Goal: Transaction & Acquisition: Purchase product/service

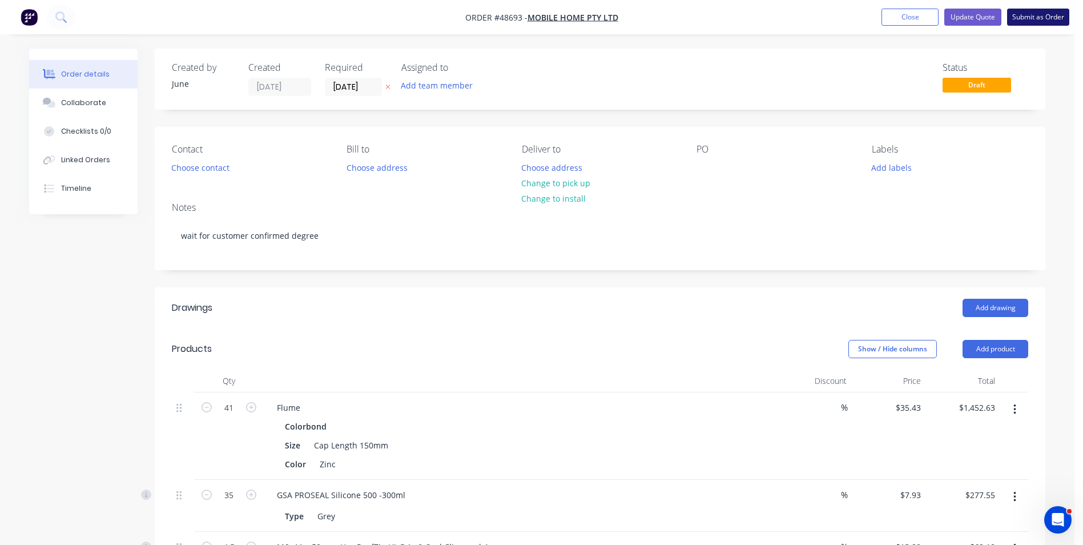
click at [1034, 19] on button "Submit as Order" at bounding box center [1038, 17] width 62 height 17
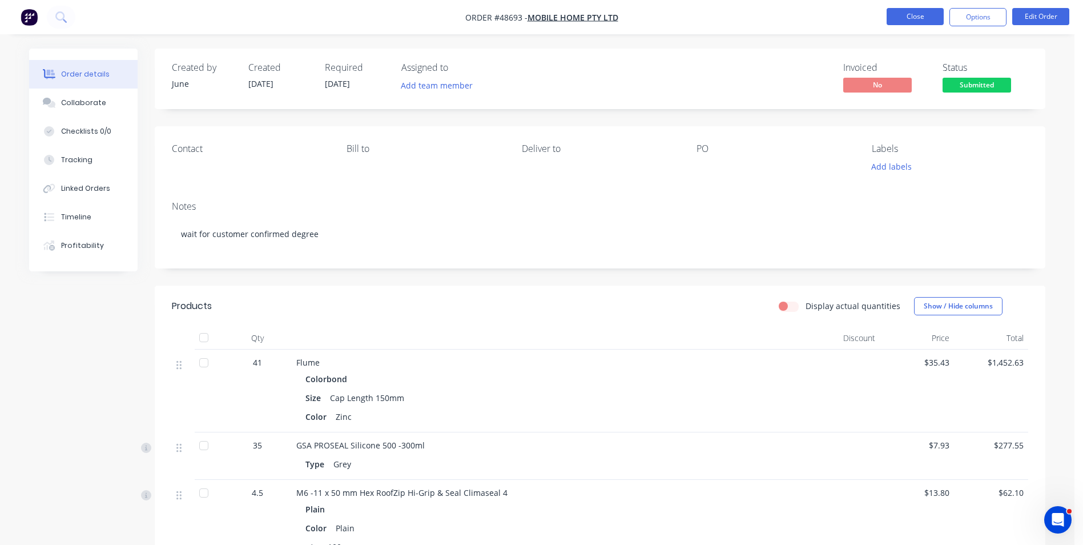
click at [933, 21] on button "Close" at bounding box center [915, 16] width 57 height 17
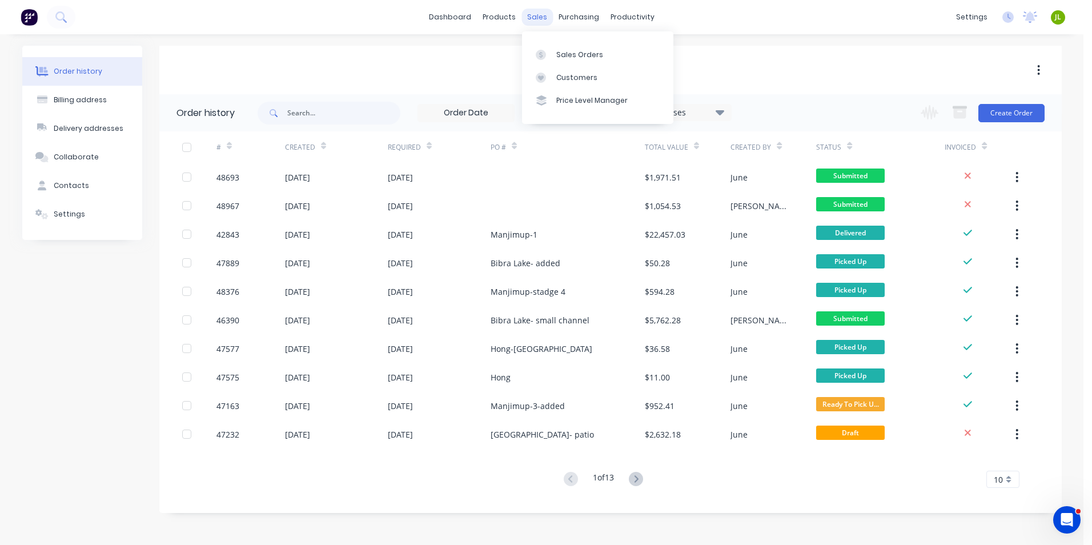
click at [542, 14] on div "sales" at bounding box center [536, 17] width 31 height 17
click at [544, 48] on link "Sales Orders" at bounding box center [597, 54] width 151 height 23
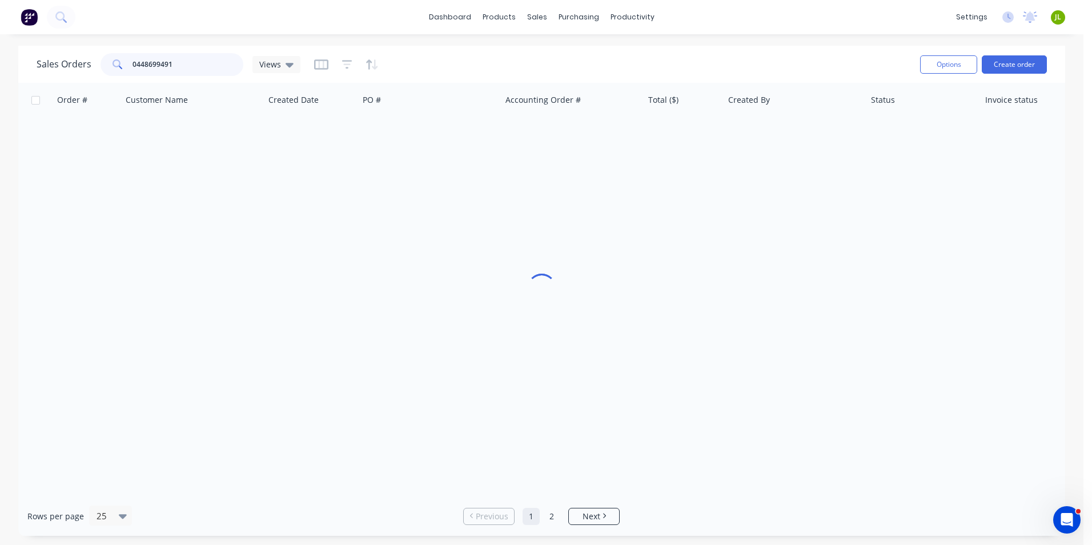
drag, startPoint x: 207, startPoint y: 66, endPoint x: 140, endPoint y: 75, distance: 67.5
click at [140, 75] on input "0448699491" at bounding box center [187, 64] width 111 height 23
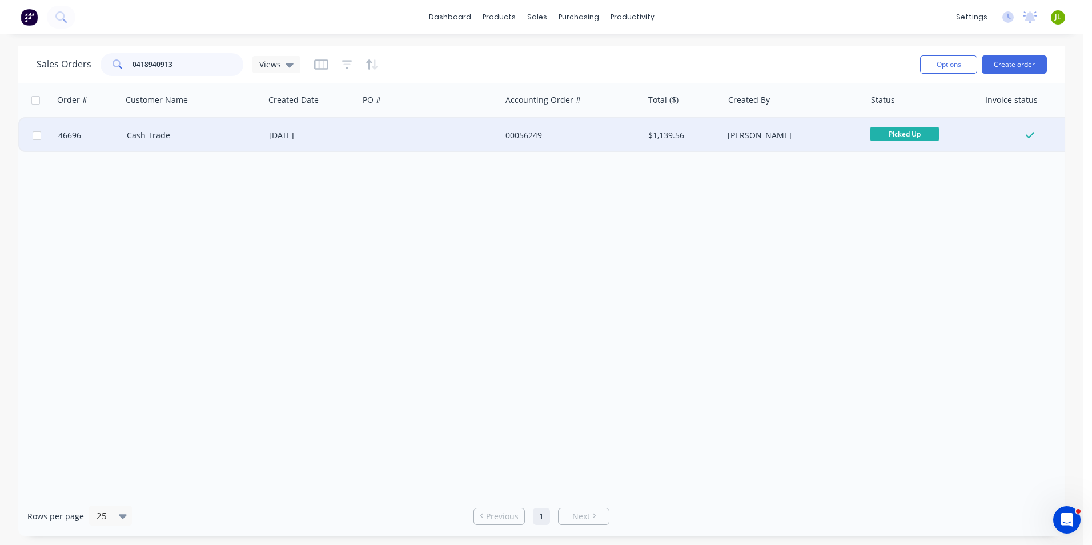
type input "0418940913"
click at [199, 132] on div "Cash Trade" at bounding box center [190, 135] width 127 height 11
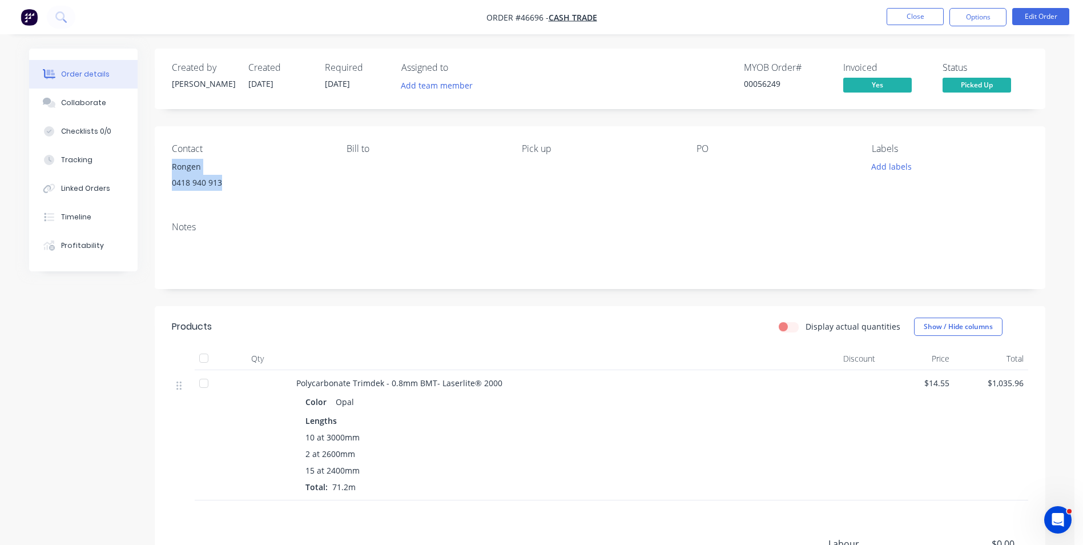
drag, startPoint x: 182, startPoint y: 189, endPoint x: 168, endPoint y: 170, distance: 23.0
click at [168, 170] on div "Contact [PERSON_NAME] [PHONE_NUMBER] Bill to Pick up PO Labels Add labels" at bounding box center [600, 169] width 891 height 86
click at [926, 17] on button "Close" at bounding box center [915, 16] width 57 height 17
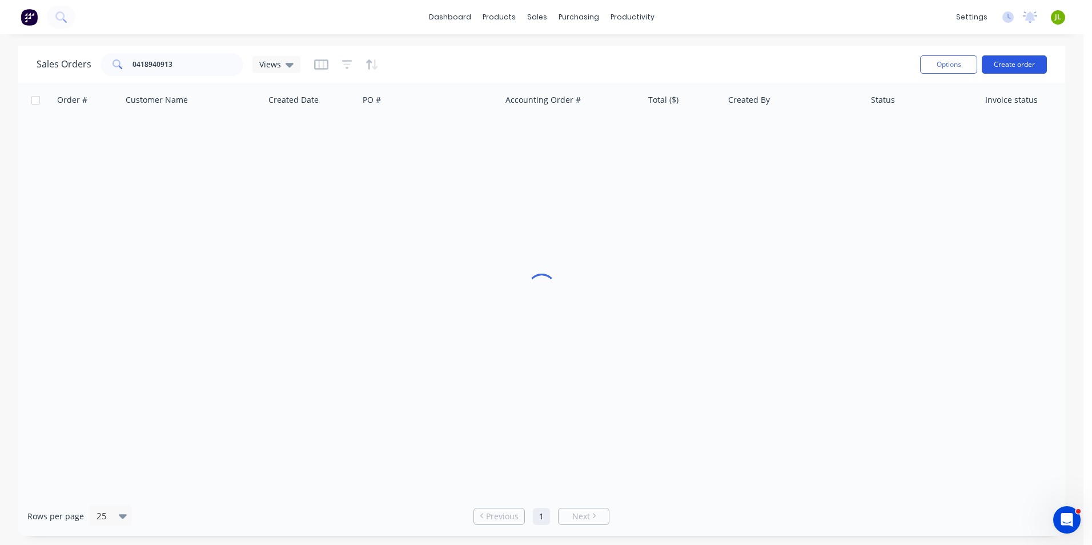
click at [1015, 63] on button "Create order" at bounding box center [1014, 64] width 65 height 18
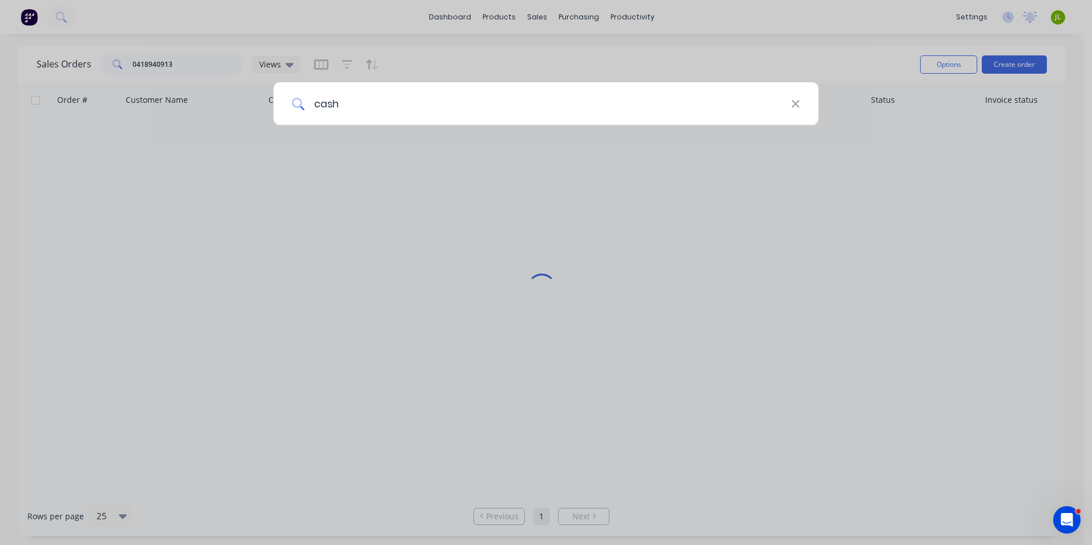
type input "cash"
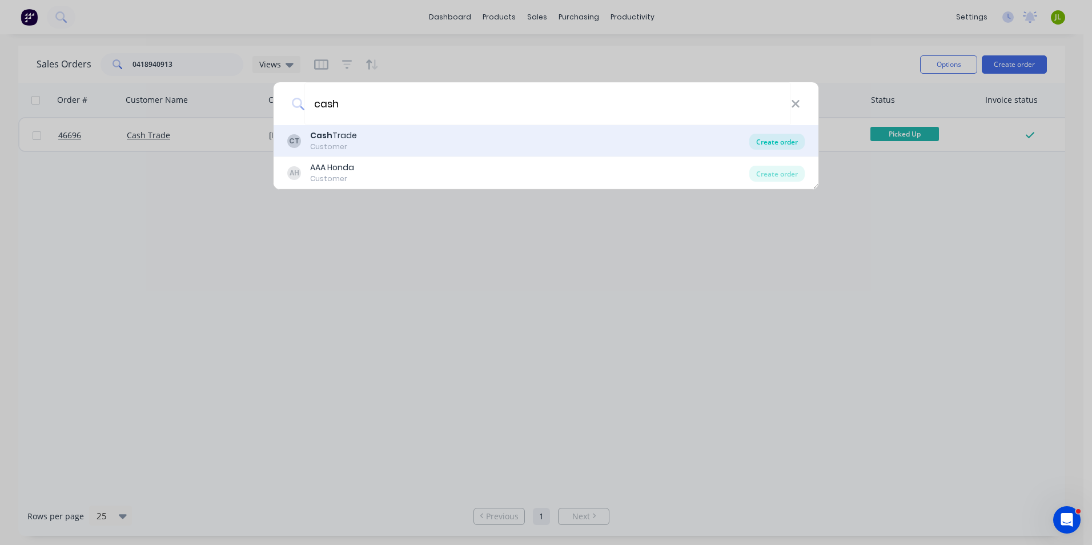
click at [764, 143] on div "Create order" at bounding box center [776, 142] width 55 height 16
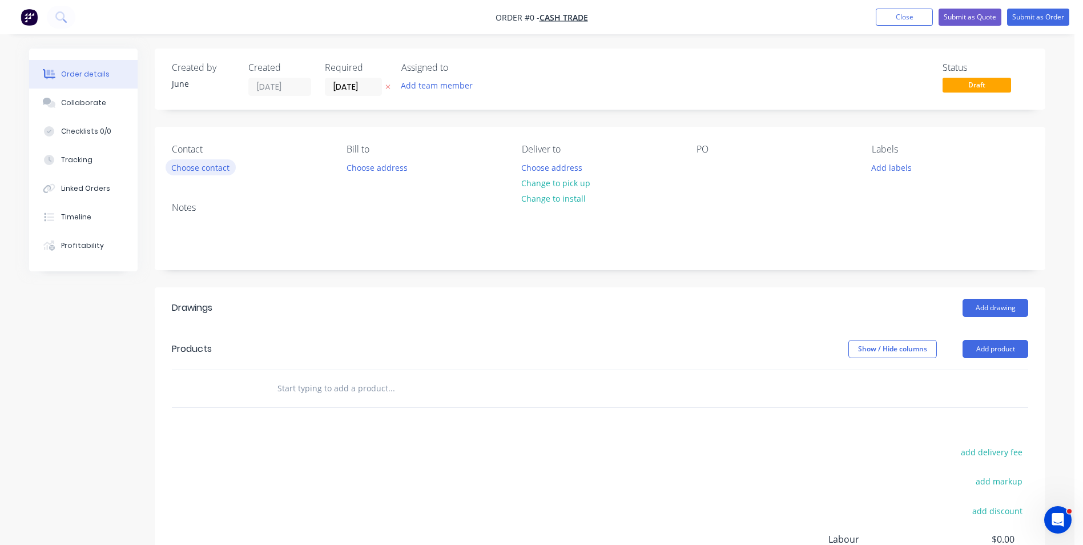
drag, startPoint x: 180, startPoint y: 155, endPoint x: 195, endPoint y: 170, distance: 20.6
click at [183, 162] on div "Contact Choose contact" at bounding box center [250, 160] width 156 height 32
click at [196, 170] on button "Choose contact" at bounding box center [201, 166] width 70 height 15
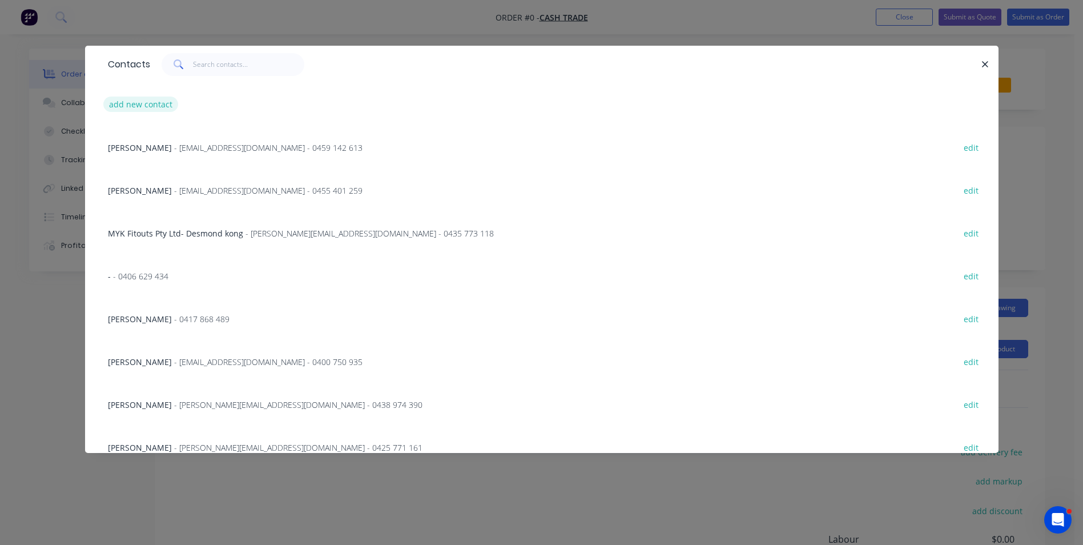
click at [154, 104] on button "add new contact" at bounding box center [140, 104] width 75 height 15
select select "AU"
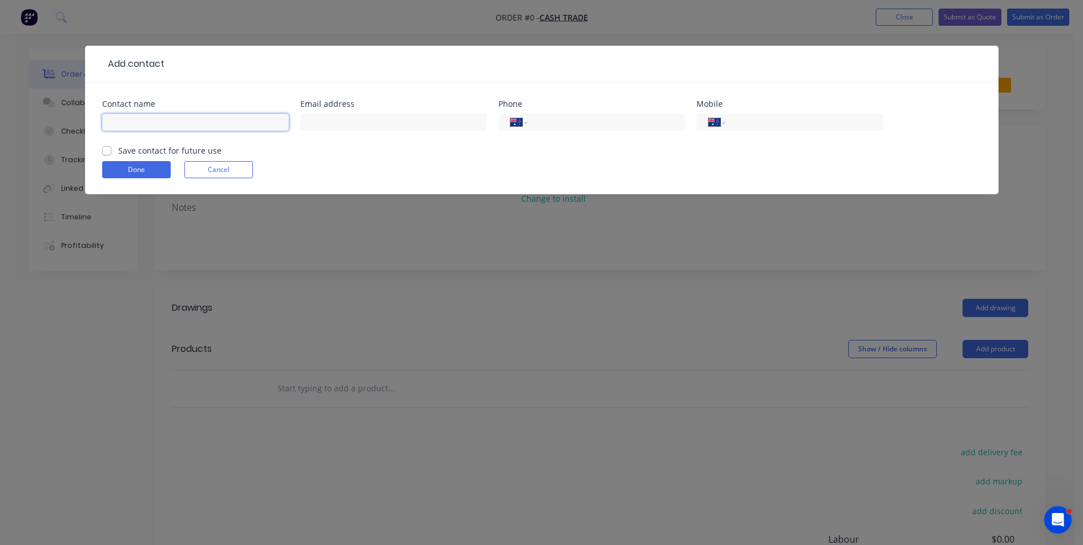
click at [190, 127] on input "text" at bounding box center [195, 122] width 187 height 17
paste input "Rongen 0418 940 913"
drag, startPoint x: 208, startPoint y: 128, endPoint x: 140, endPoint y: 131, distance: 68.0
click at [140, 131] on div "Rongen 0418 940 913" at bounding box center [195, 128] width 187 height 34
type input "Rongen"
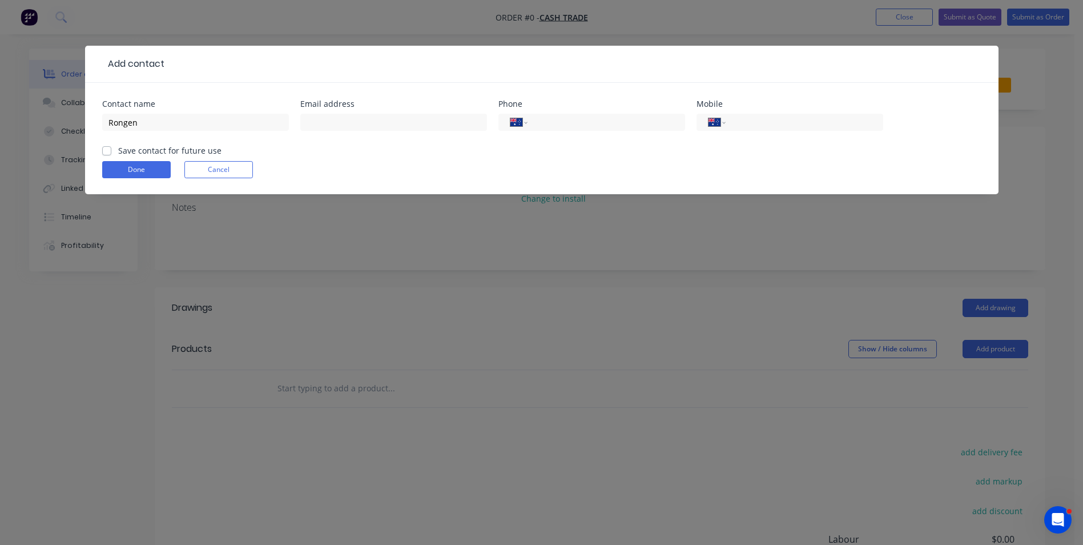
drag, startPoint x: 762, startPoint y: 123, endPoint x: 713, endPoint y: 135, distance: 50.6
click at [762, 123] on input "tel" at bounding box center [802, 122] width 137 height 13
paste input "0418 940 913"
type input "0418 940 913"
click at [137, 169] on button "Done" at bounding box center [136, 169] width 69 height 17
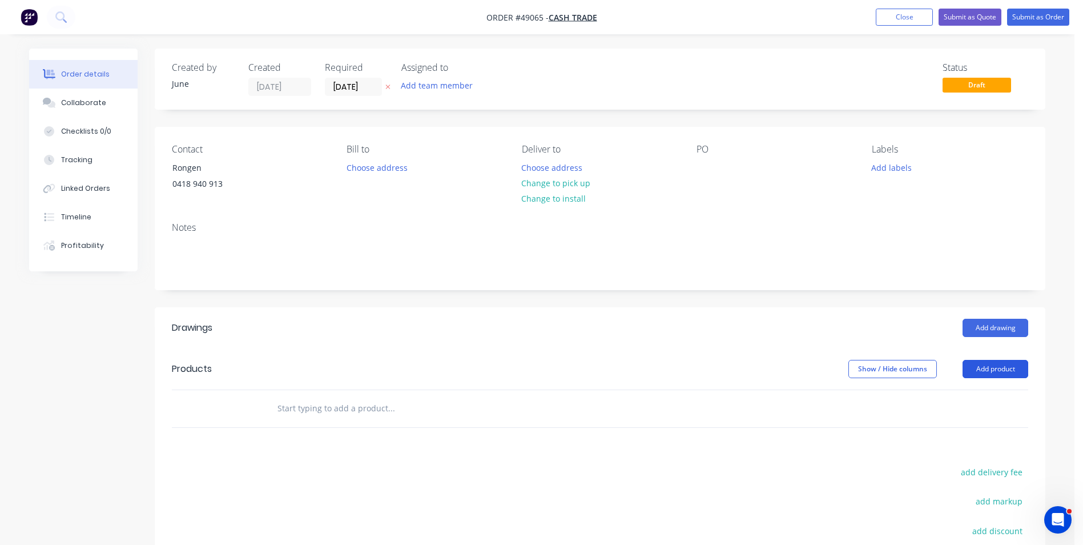
click at [977, 374] on button "Add product" at bounding box center [996, 369] width 66 height 18
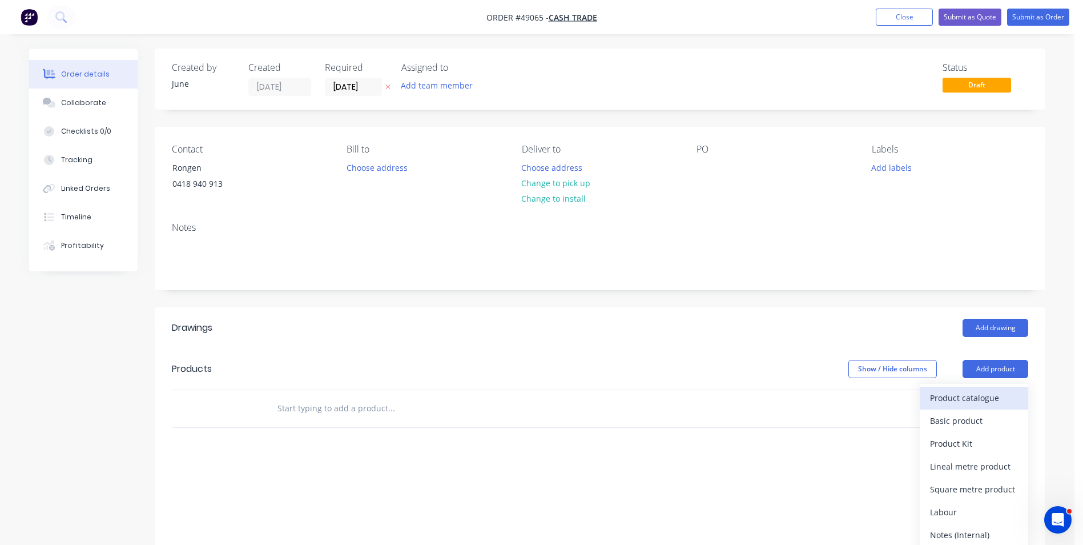
click at [974, 388] on button "Product catalogue" at bounding box center [974, 398] width 109 height 23
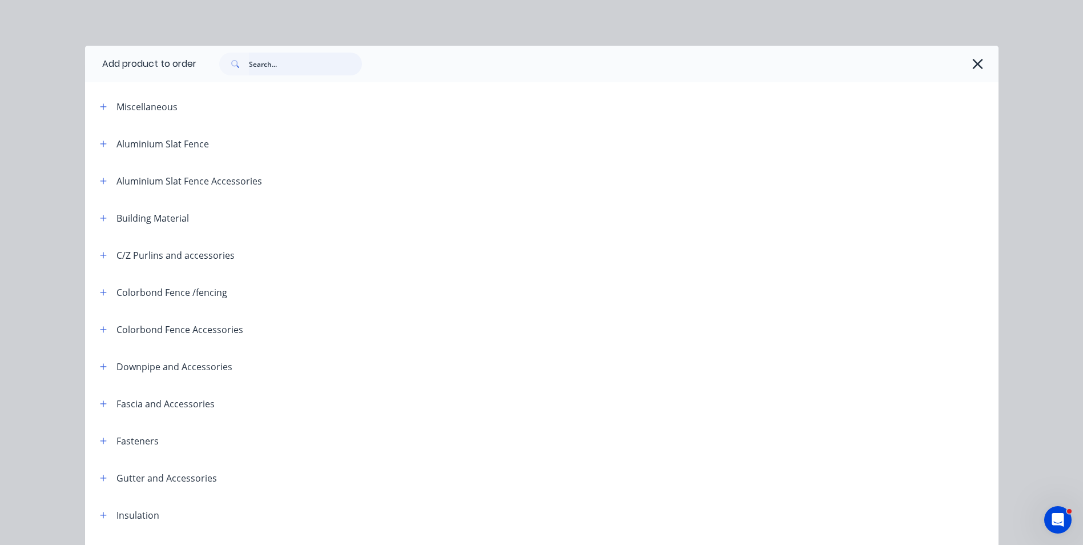
click at [278, 73] on input "text" at bounding box center [305, 64] width 113 height 23
type input "poly"
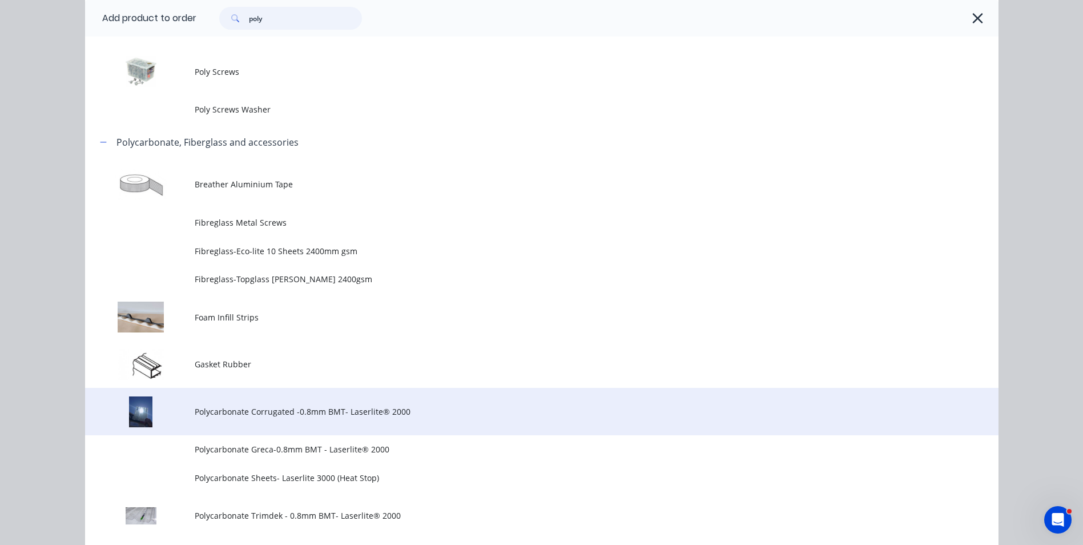
scroll to position [171, 0]
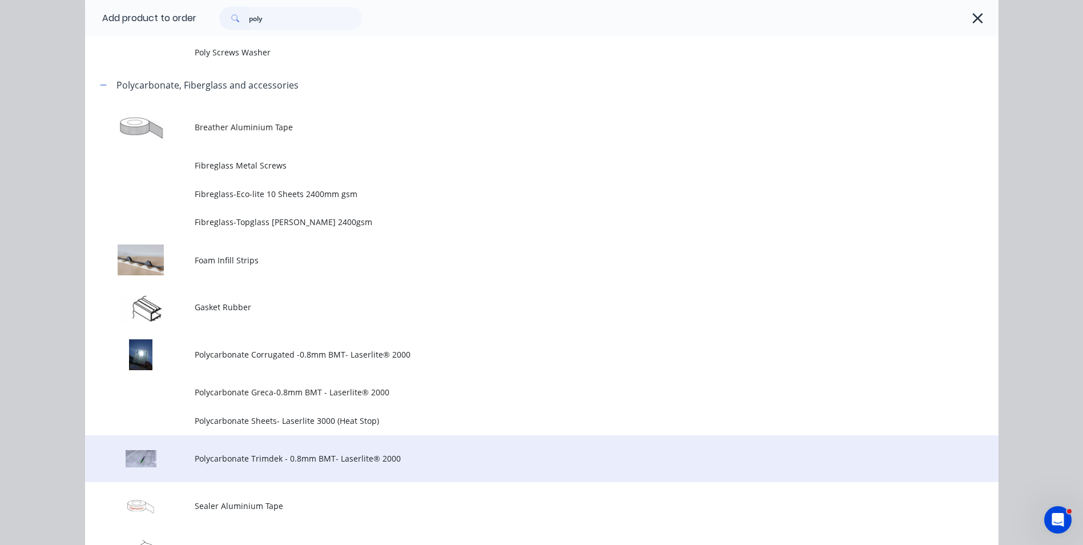
click at [381, 461] on span "Polycarbonate Trimdek - 0.8mm BMT- Laserlite® 2000" at bounding box center [516, 458] width 643 height 12
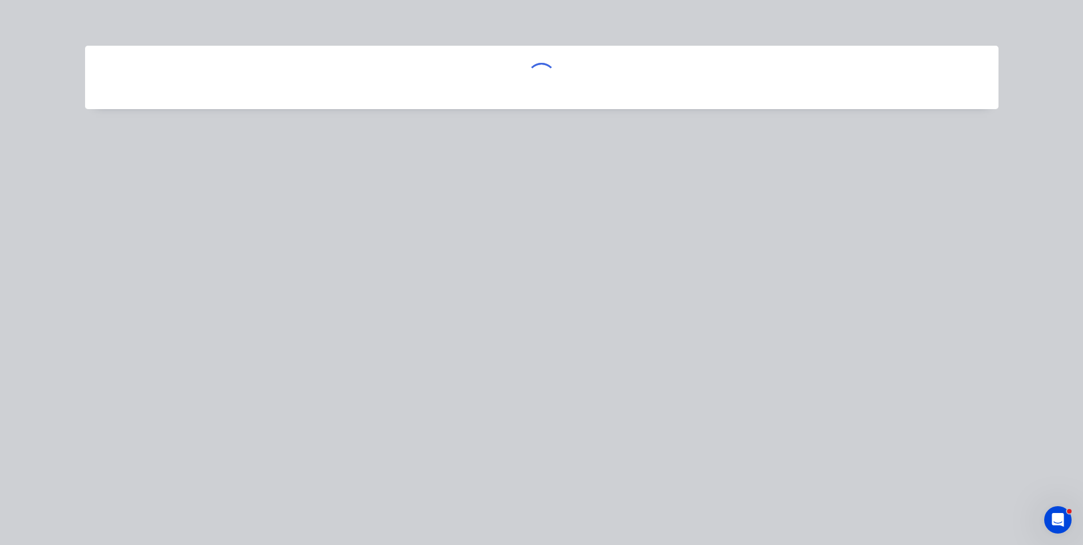
scroll to position [0, 0]
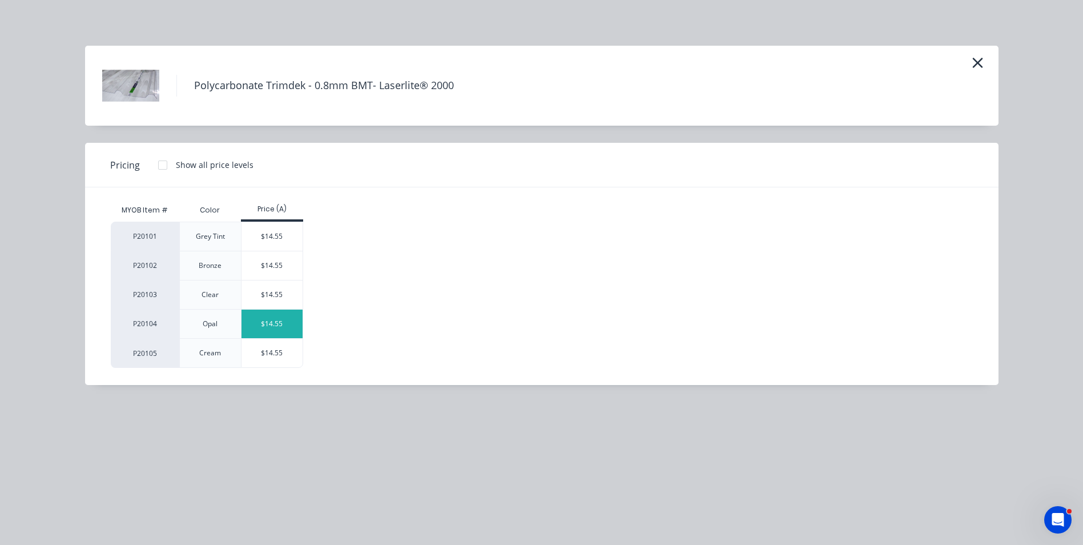
click at [282, 331] on div "$14.55" at bounding box center [272, 324] width 61 height 29
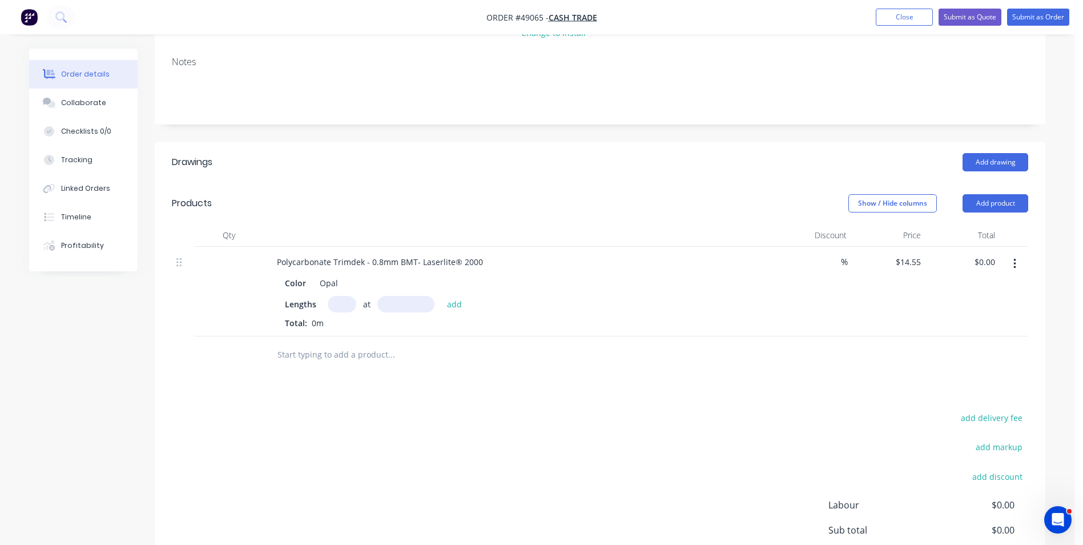
scroll to position [171, 0]
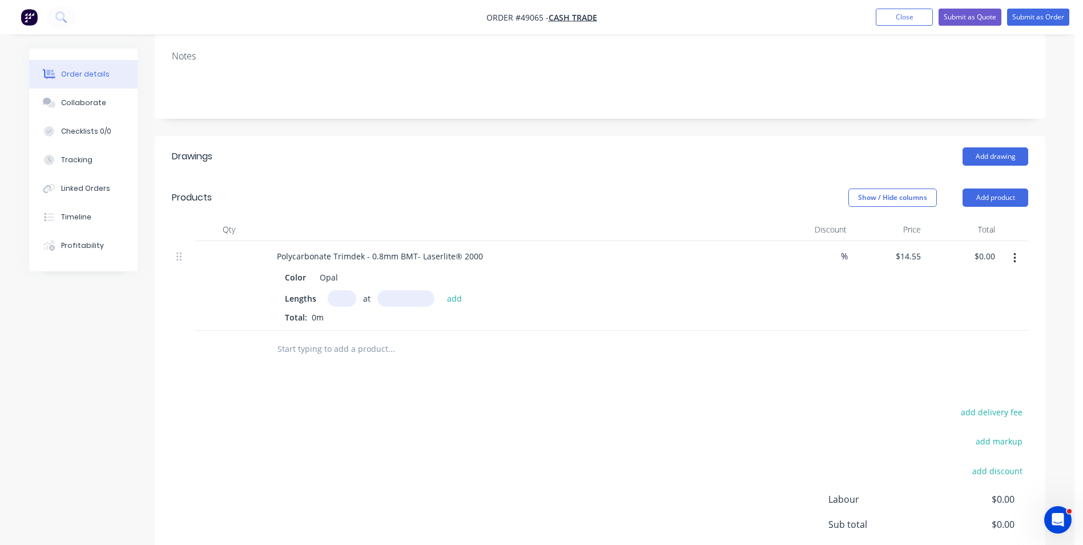
click at [349, 300] on input "text" at bounding box center [342, 298] width 29 height 17
type input "3"
type input "1"
click at [407, 303] on input "text" at bounding box center [406, 298] width 57 height 17
type input "2000"
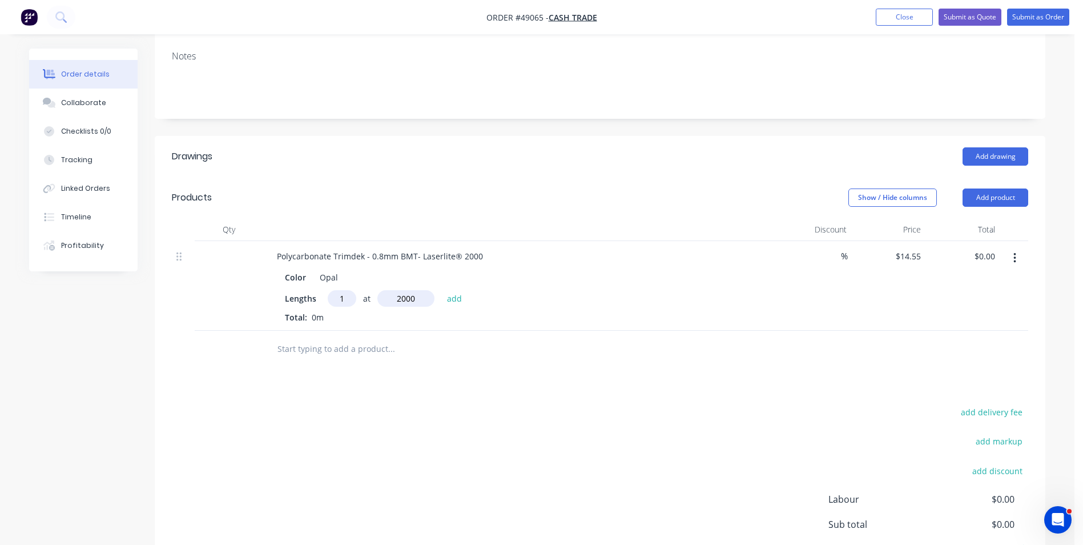
click at [441, 290] on button "add" at bounding box center [454, 297] width 27 height 15
type input "$29.10"
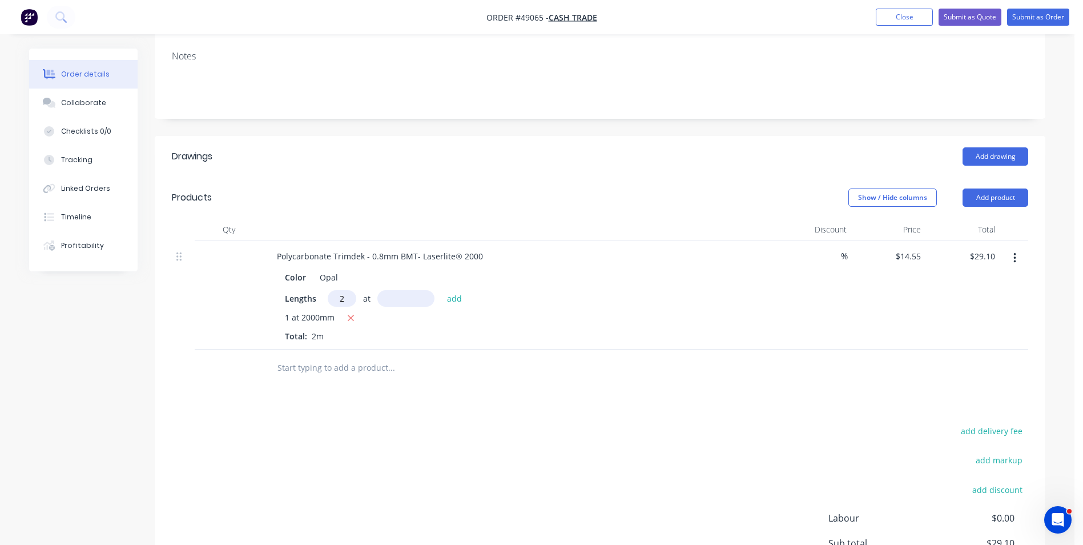
type input "2"
click at [407, 303] on input "text" at bounding box center [406, 298] width 57 height 17
type input "3000"
click at [441, 290] on button "add" at bounding box center [454, 297] width 27 height 15
type input "$116.40"
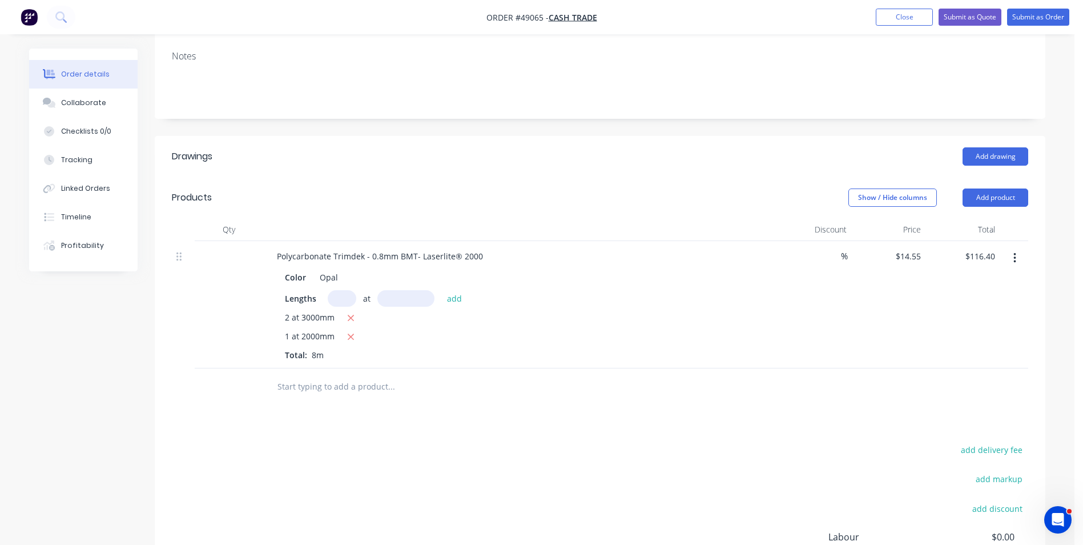
click at [499, 368] on div at bounding box center [468, 386] width 411 height 37
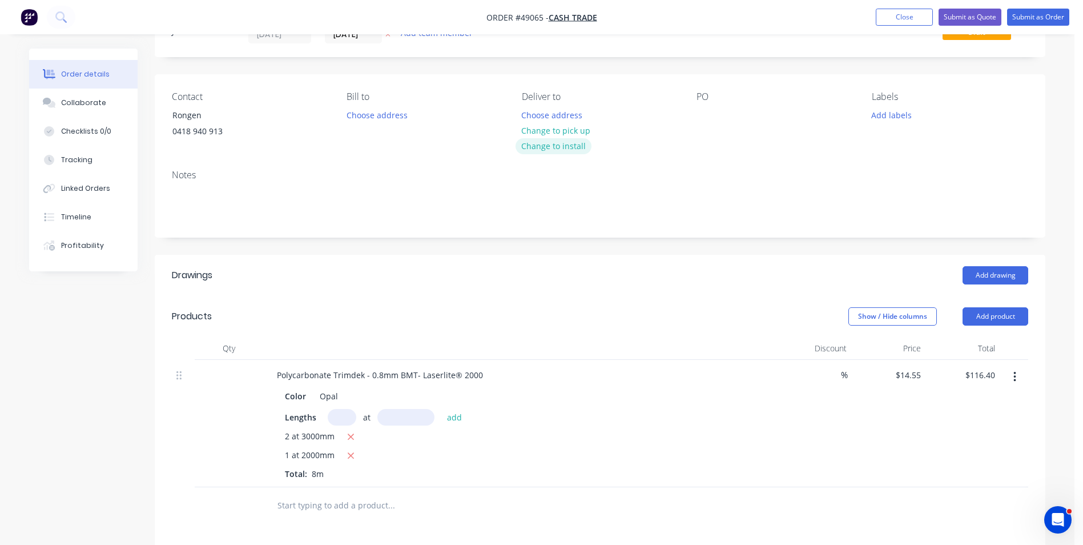
scroll to position [13, 0]
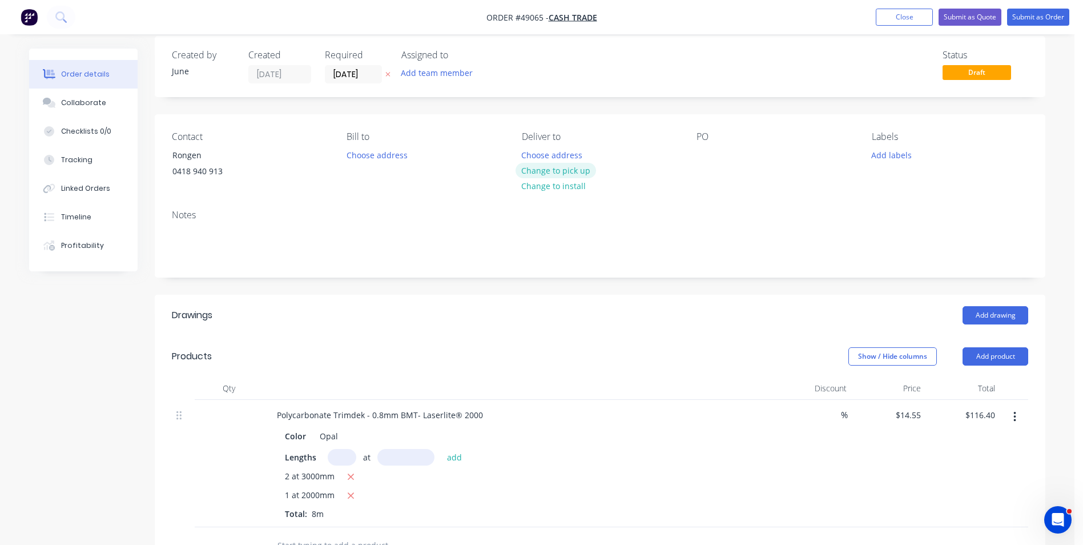
click at [551, 172] on button "Change to pick up" at bounding box center [556, 170] width 81 height 15
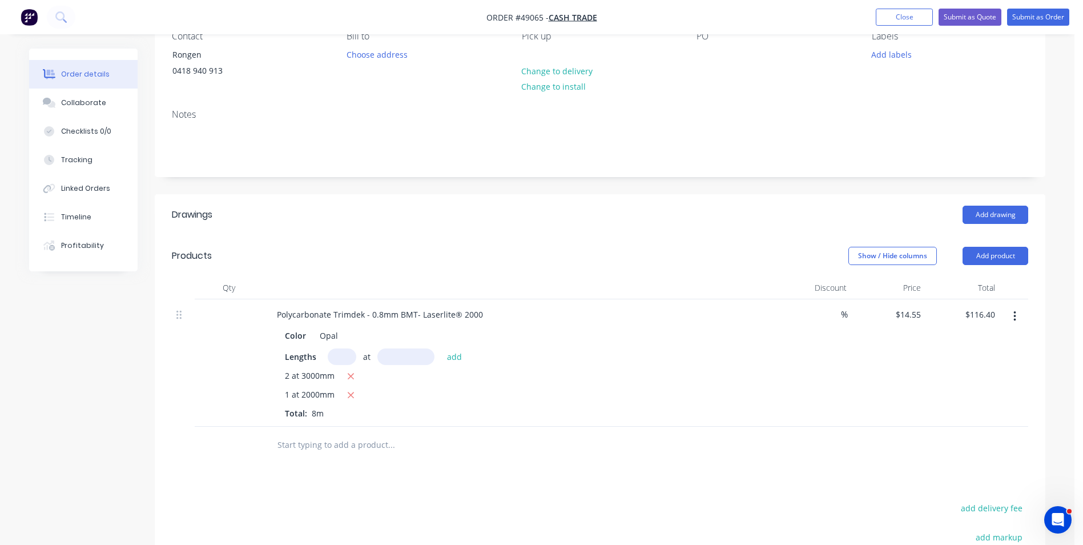
scroll to position [114, 0]
click at [804, 392] on div "%" at bounding box center [814, 361] width 74 height 127
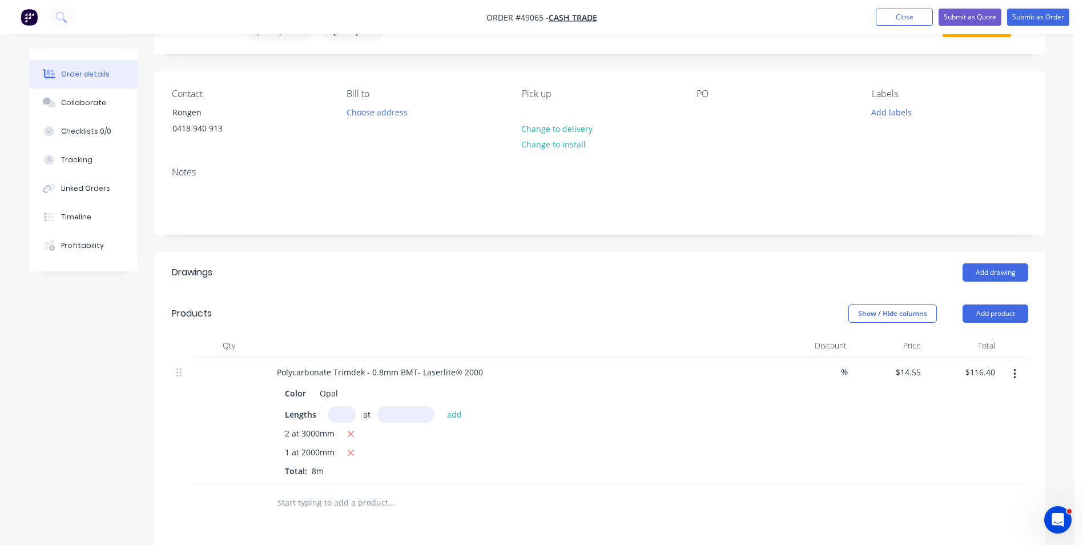
scroll to position [0, 0]
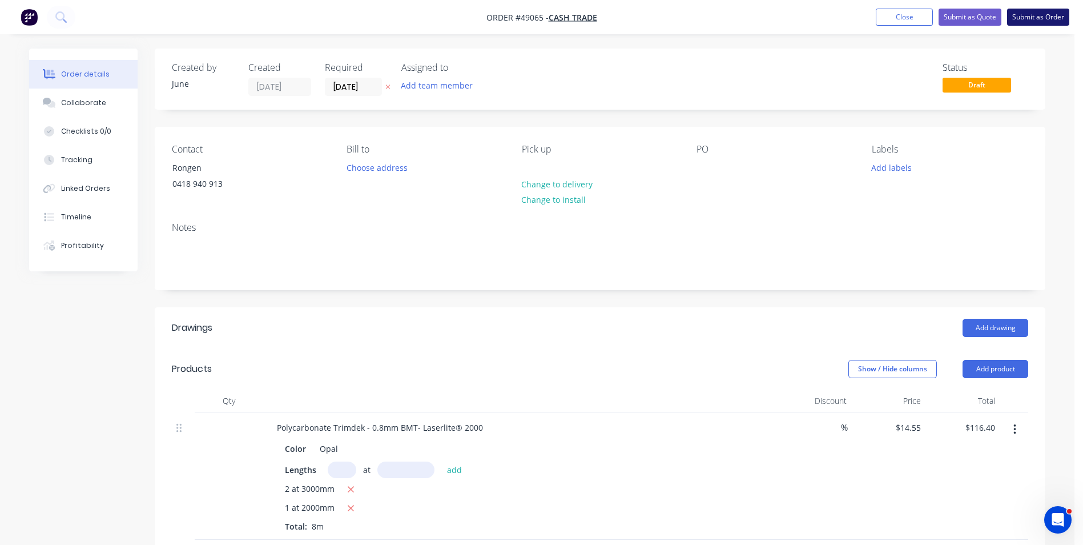
click at [1029, 15] on button "Submit as Order" at bounding box center [1038, 17] width 62 height 17
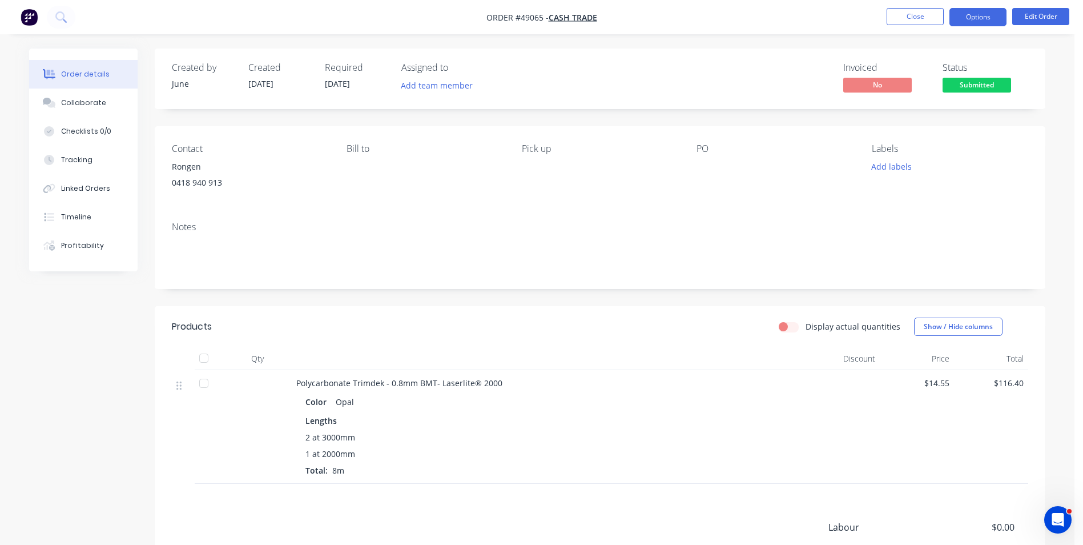
click at [990, 21] on button "Options" at bounding box center [978, 17] width 57 height 18
click at [369, 222] on div "Notes" at bounding box center [600, 227] width 857 height 11
click at [997, 15] on button "Options" at bounding box center [978, 17] width 57 height 18
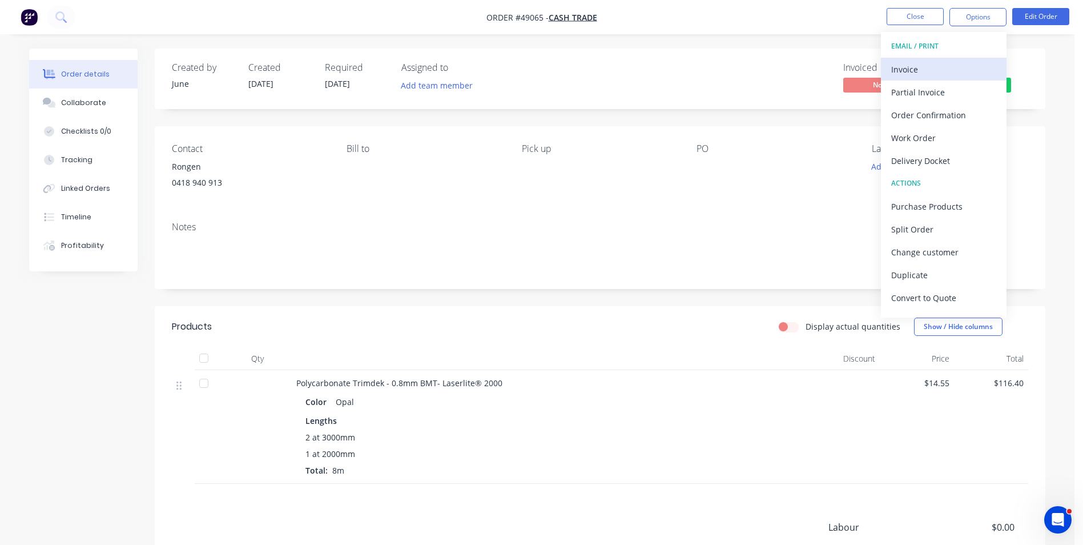
click at [949, 77] on div "Invoice" at bounding box center [944, 69] width 105 height 17
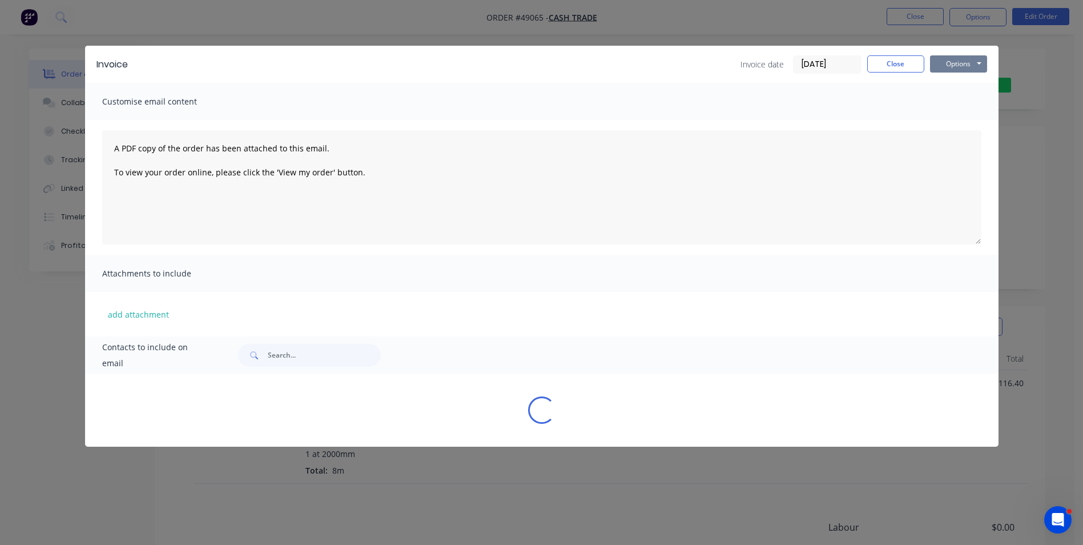
click at [950, 71] on button "Options" at bounding box center [958, 63] width 57 height 17
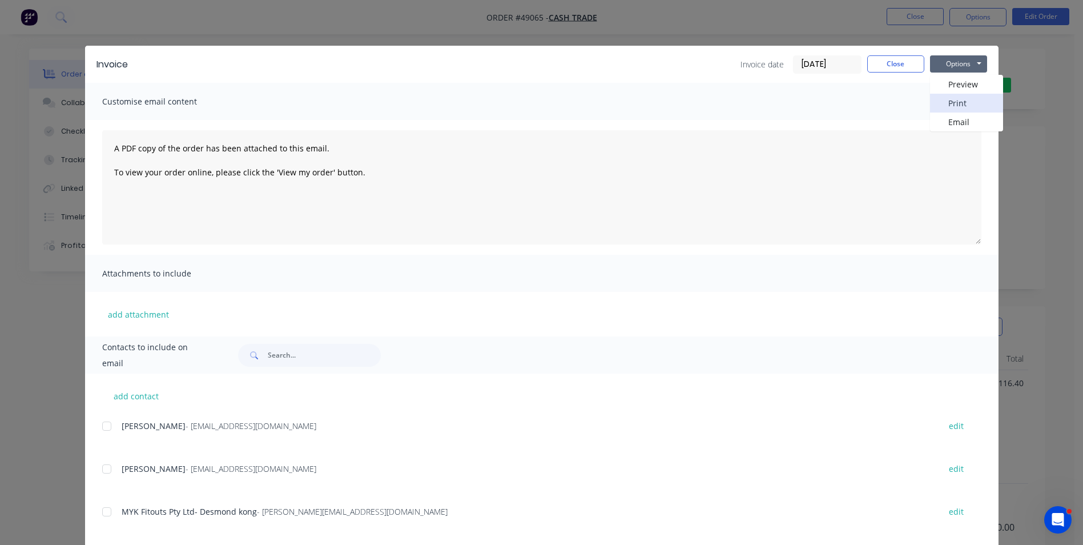
click at [944, 109] on button "Print" at bounding box center [966, 103] width 73 height 19
click at [898, 63] on button "Close" at bounding box center [896, 63] width 57 height 17
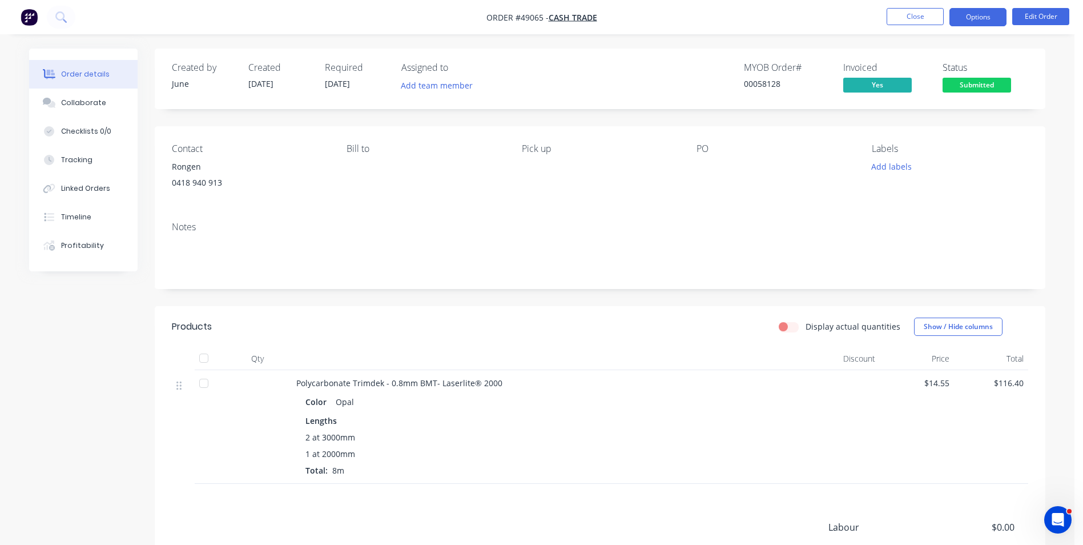
click at [977, 11] on button "Options" at bounding box center [978, 17] width 57 height 18
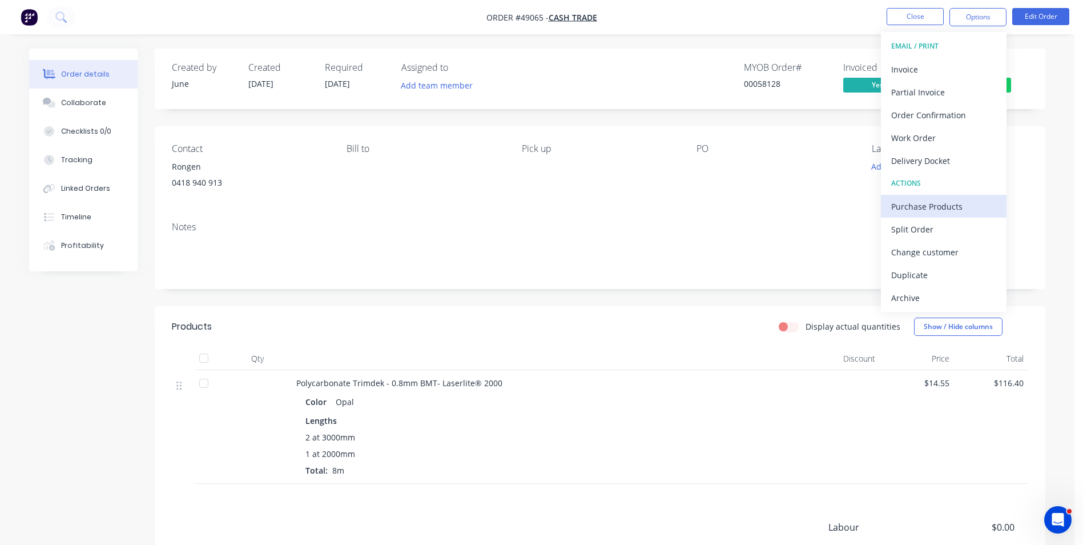
click at [954, 211] on div "Purchase Products" at bounding box center [944, 206] width 105 height 17
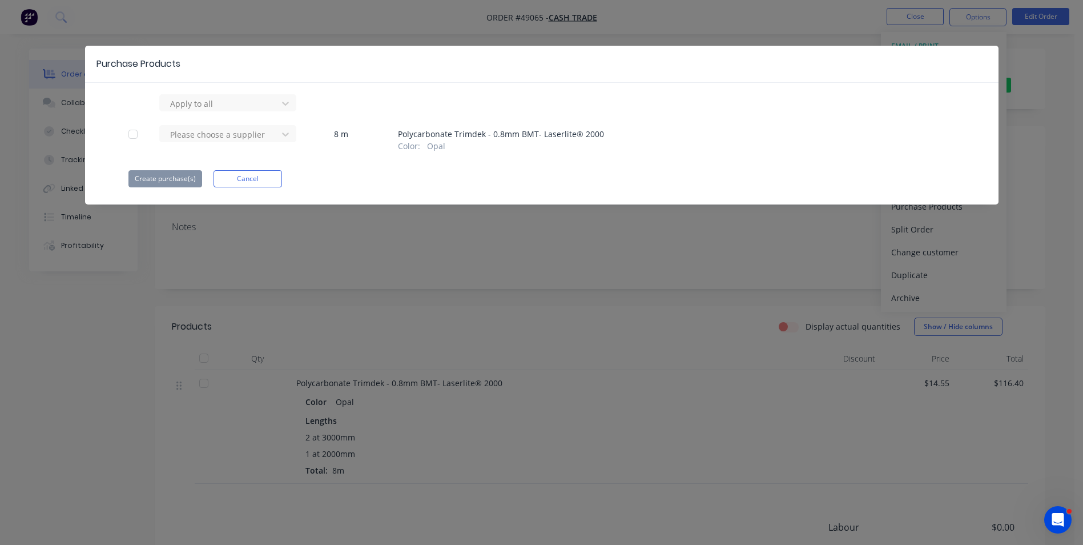
click at [289, 124] on div "Apply to all Please choose a supplier 8 m Polycarbonate Trimdek - 0.8mm BMT- La…" at bounding box center [542, 140] width 914 height 93
click at [289, 126] on div at bounding box center [285, 134] width 21 height 18
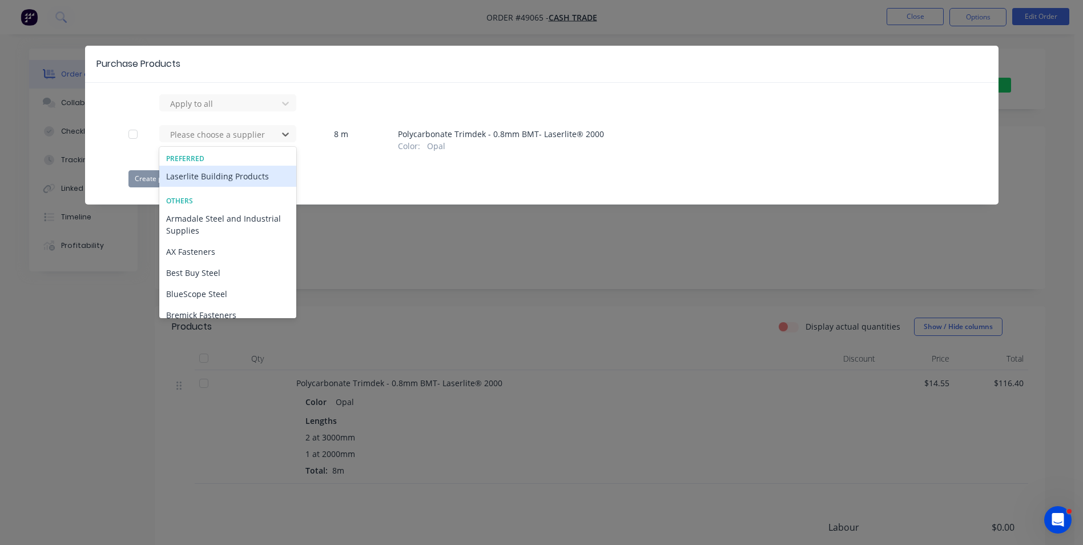
click at [258, 179] on div "Laserlite Building Products" at bounding box center [227, 176] width 137 height 21
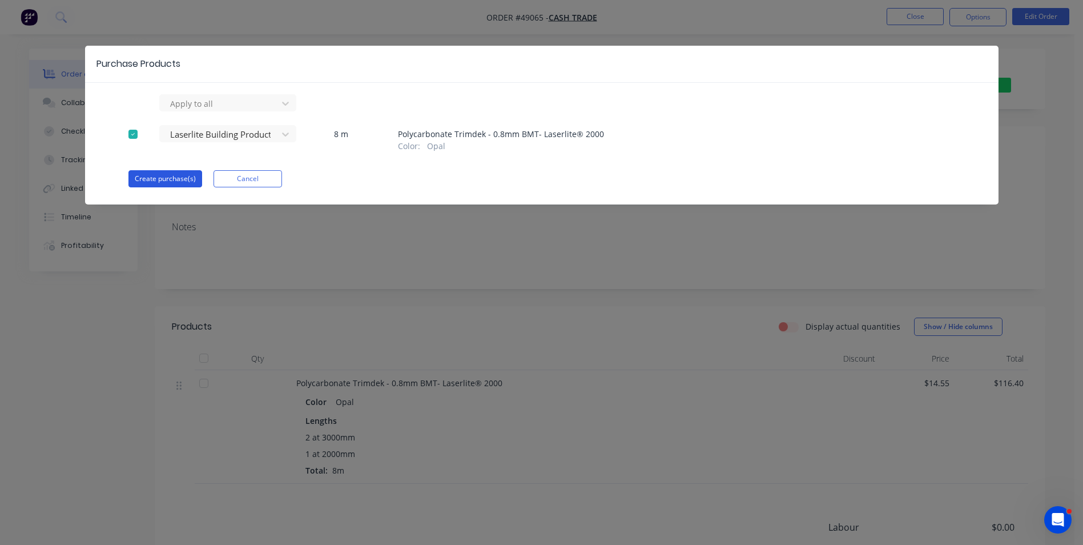
click at [176, 176] on button "Create purchase(s)" at bounding box center [166, 178] width 74 height 17
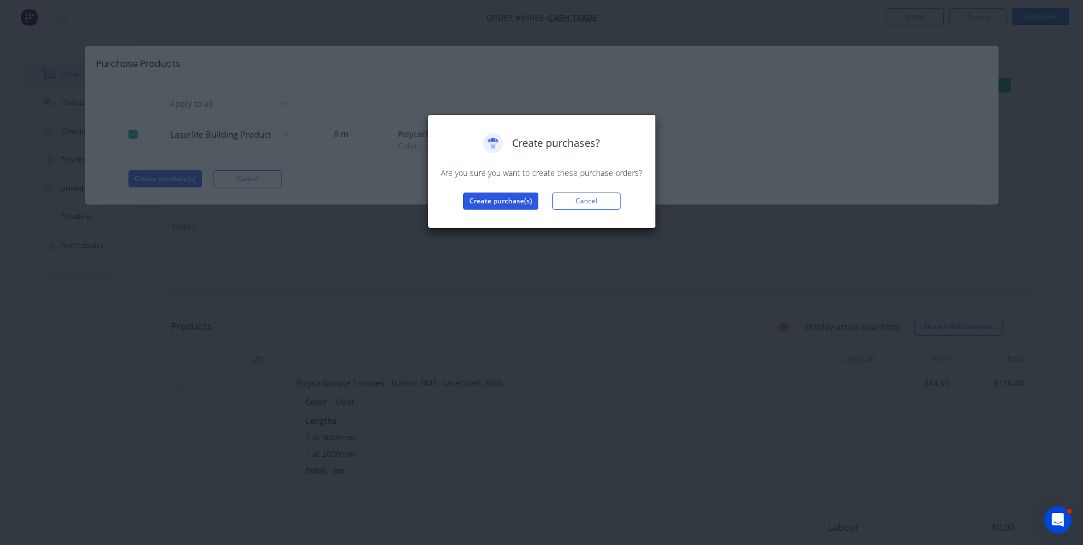
click at [508, 208] on button "Create purchase(s)" at bounding box center [500, 200] width 75 height 17
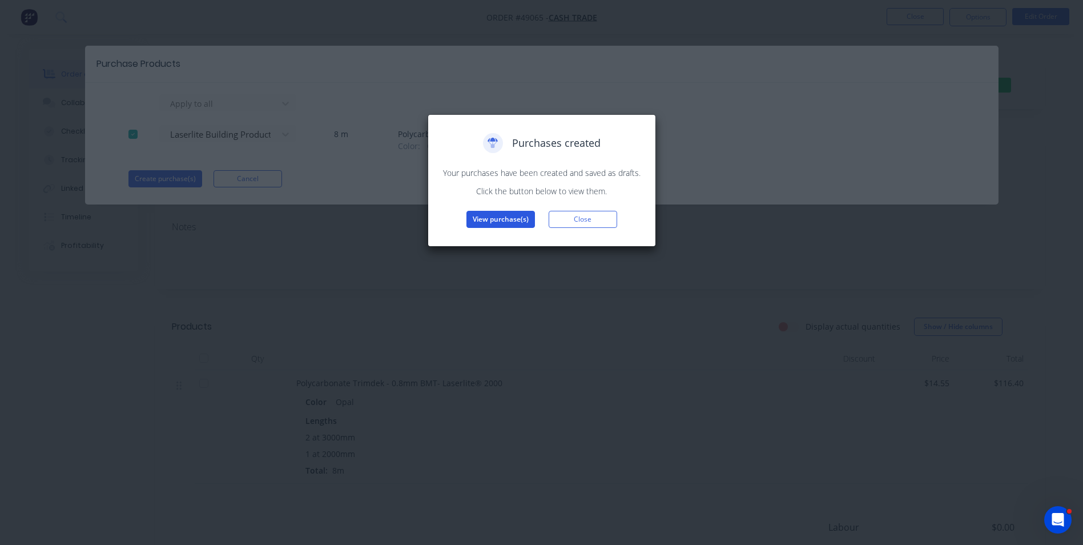
click at [507, 218] on button "View purchase(s)" at bounding box center [501, 219] width 69 height 17
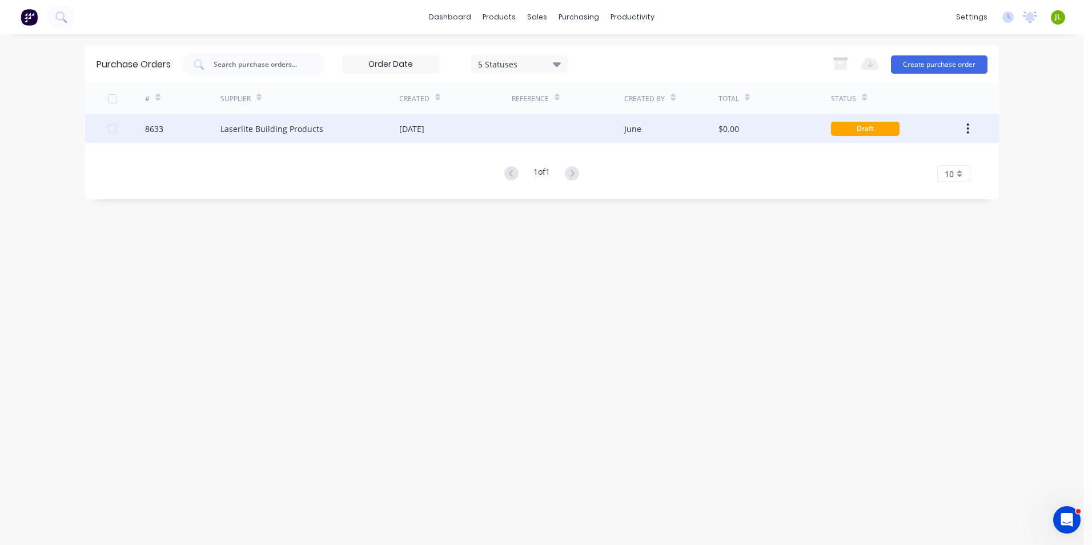
click at [536, 131] on div at bounding box center [568, 128] width 113 height 29
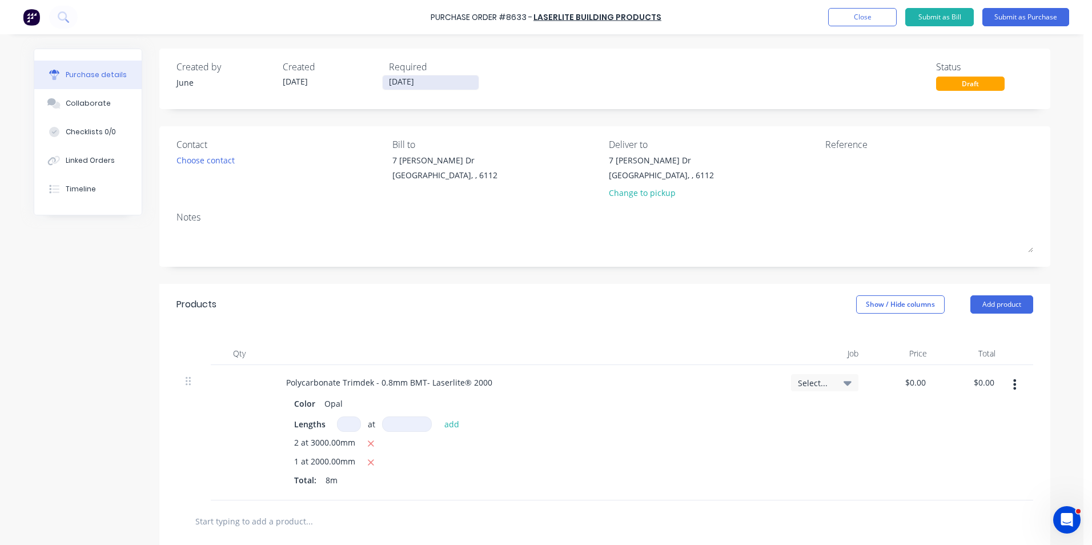
click at [407, 80] on input "[DATE]" at bounding box center [431, 82] width 96 height 14
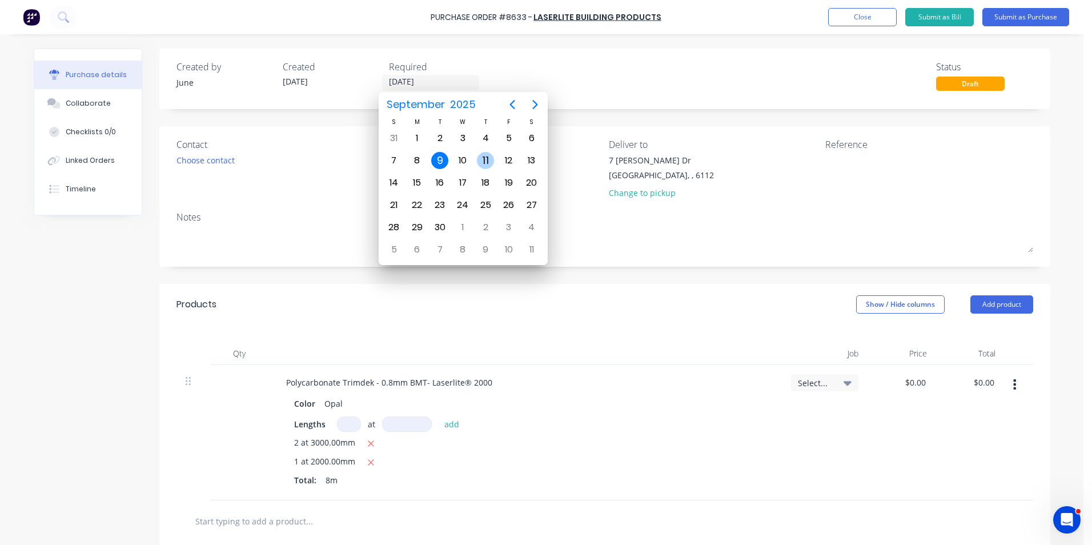
click at [484, 155] on div "11" at bounding box center [485, 160] width 17 height 17
type input "[DATE]"
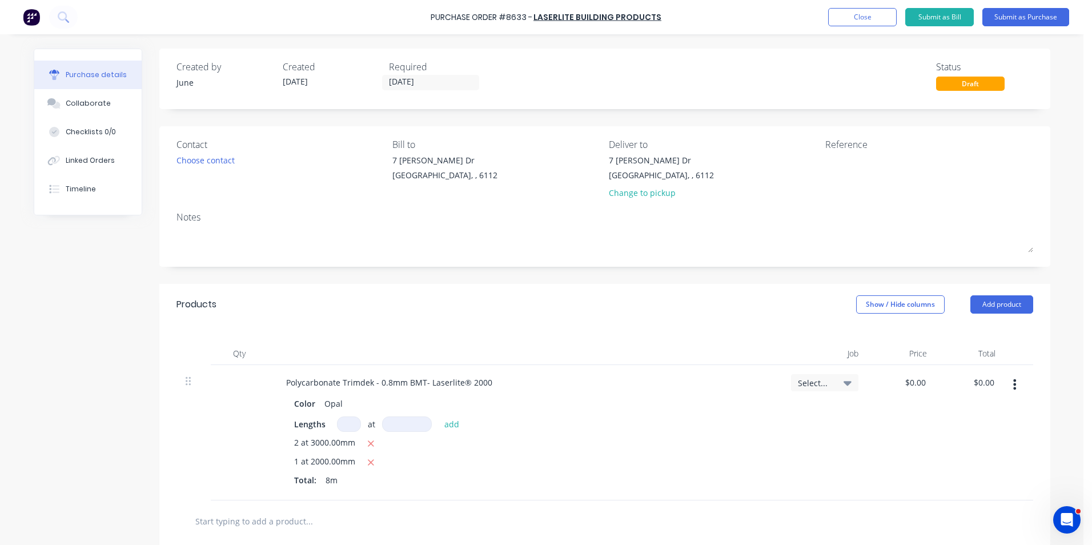
click at [588, 78] on div "Created by June Created [DATE] Required [DATE] Status Draft" at bounding box center [604, 75] width 857 height 31
click at [1007, 15] on button "Submit as Purchase" at bounding box center [1025, 17] width 87 height 18
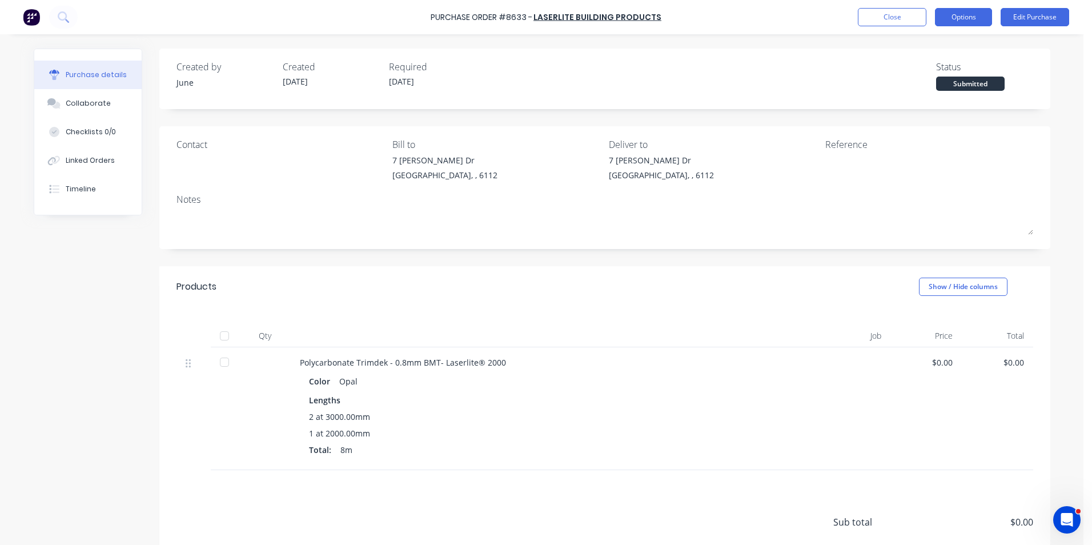
click at [953, 13] on button "Options" at bounding box center [963, 17] width 57 height 18
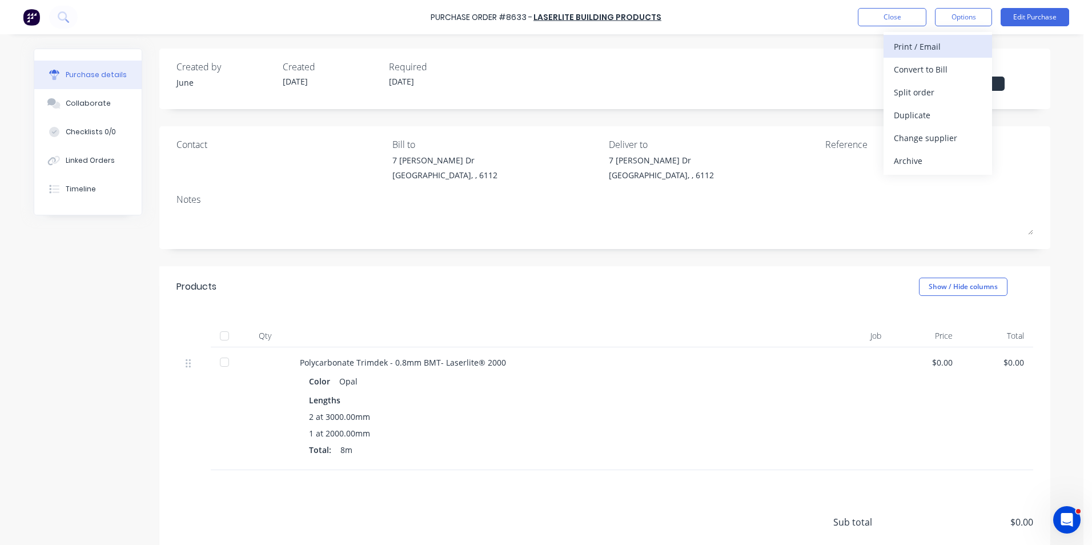
click at [947, 41] on div "Print / Email" at bounding box center [938, 46] width 88 height 17
click at [902, 93] on div "Without pricing" at bounding box center [938, 92] width 88 height 17
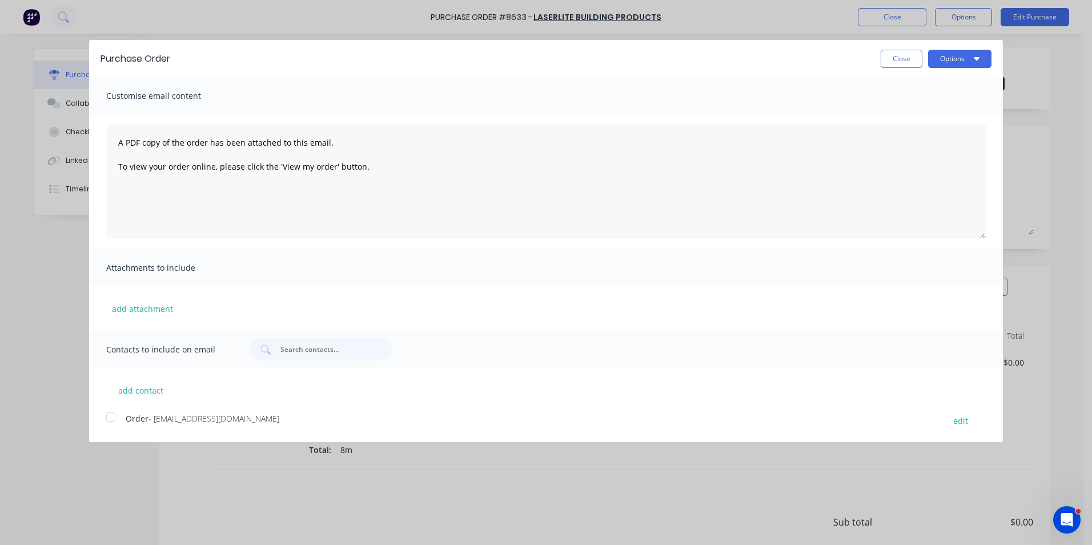
drag, startPoint x: 115, startPoint y: 419, endPoint x: 143, endPoint y: 404, distance: 32.0
click at [117, 419] on div at bounding box center [110, 416] width 23 height 23
click at [971, 59] on button "Options" at bounding box center [959, 59] width 63 height 18
click at [957, 109] on div "Email" at bounding box center [937, 110] width 88 height 17
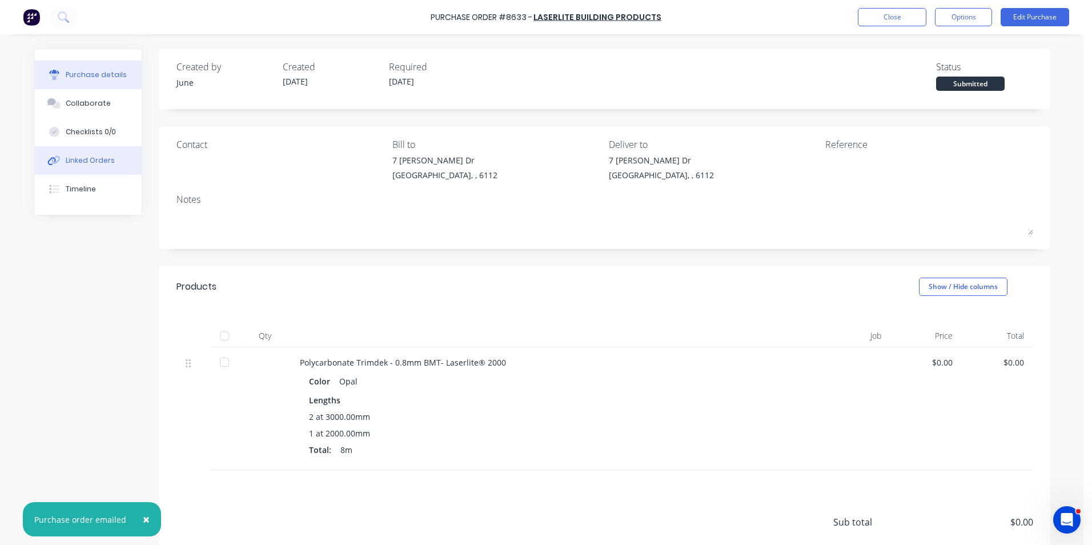
click at [83, 163] on div "Linked Orders" at bounding box center [90, 160] width 49 height 10
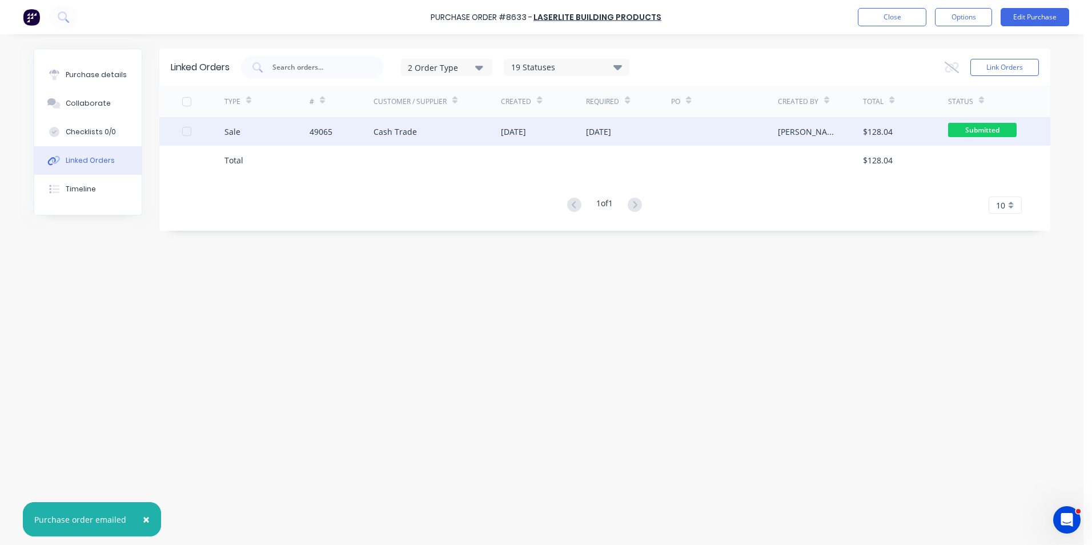
click at [299, 134] on div "Sale" at bounding box center [266, 131] width 85 height 29
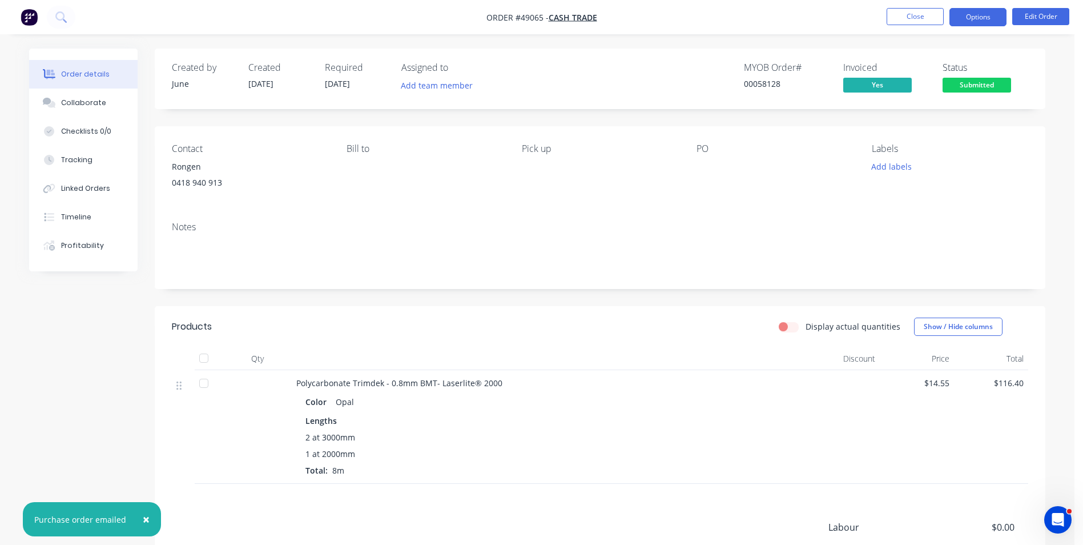
click at [980, 17] on button "Options" at bounding box center [978, 17] width 57 height 18
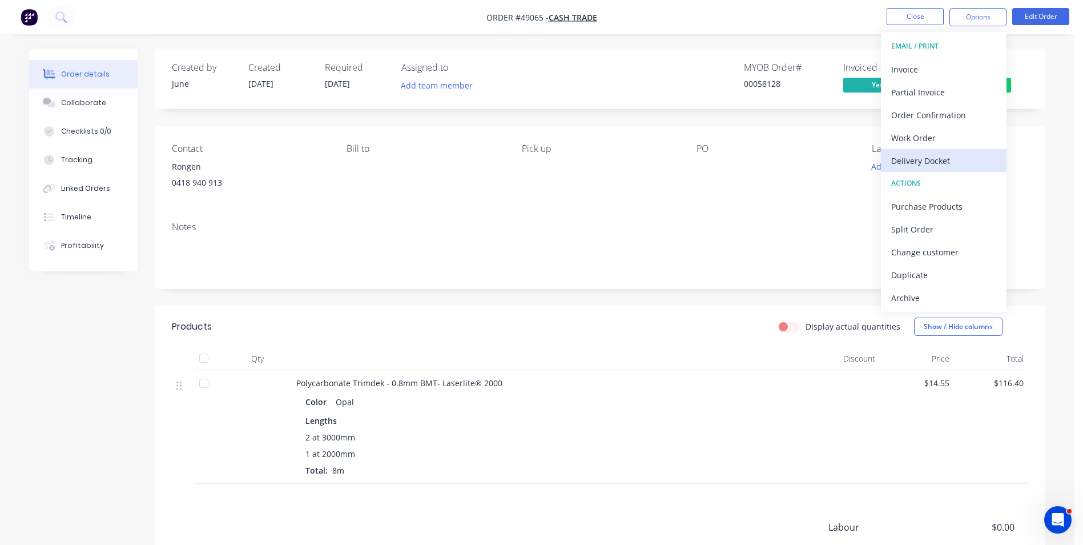
click at [954, 154] on div "Delivery Docket" at bounding box center [944, 160] width 105 height 17
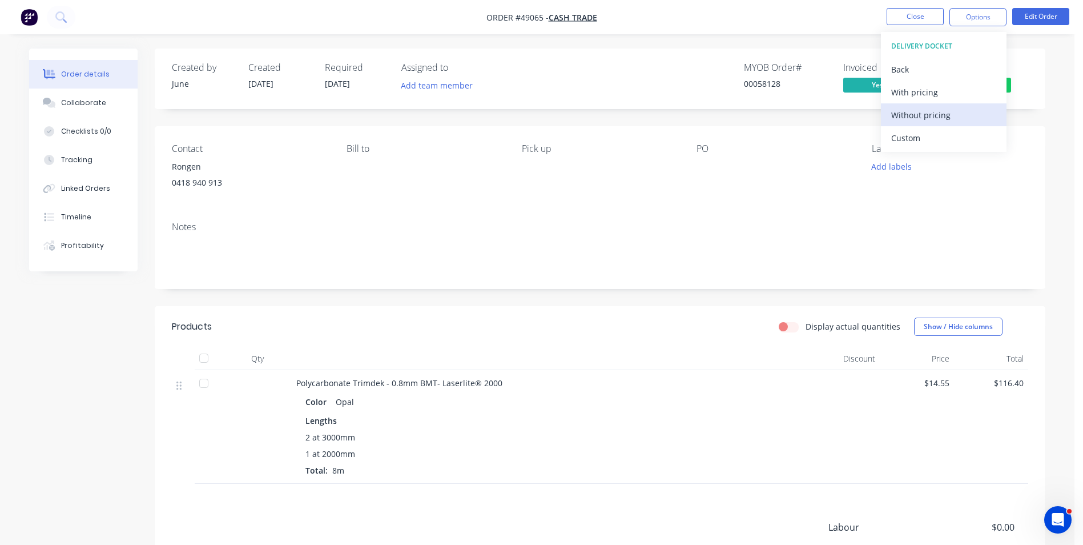
click at [967, 116] on div "Without pricing" at bounding box center [944, 115] width 105 height 17
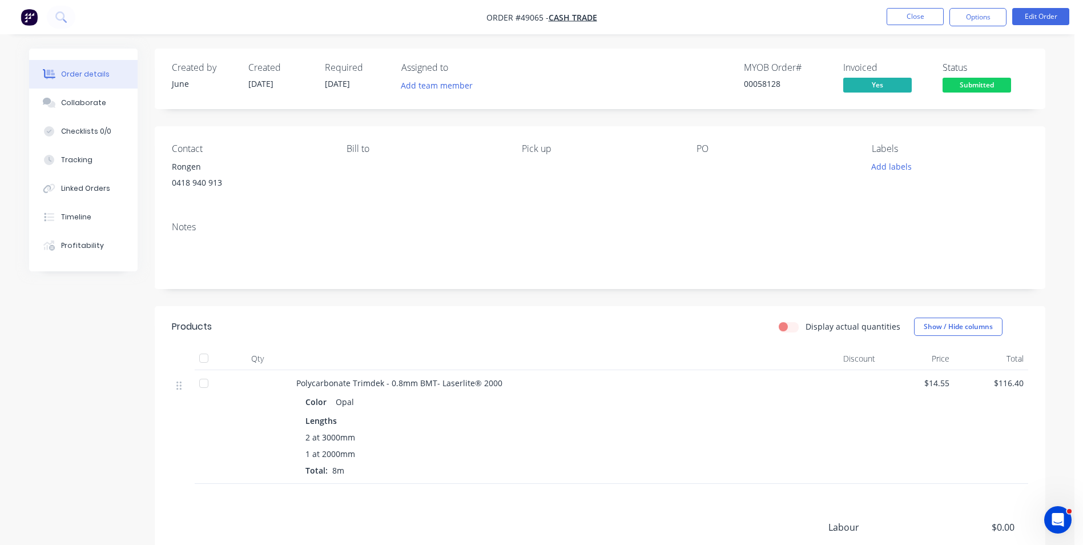
click at [513, 211] on div "Contact [PERSON_NAME] [PHONE_NUMBER] Bill to Pick up PO Labels Add labels" at bounding box center [600, 169] width 891 height 86
click at [130, 155] on button "Tracking" at bounding box center [83, 160] width 109 height 29
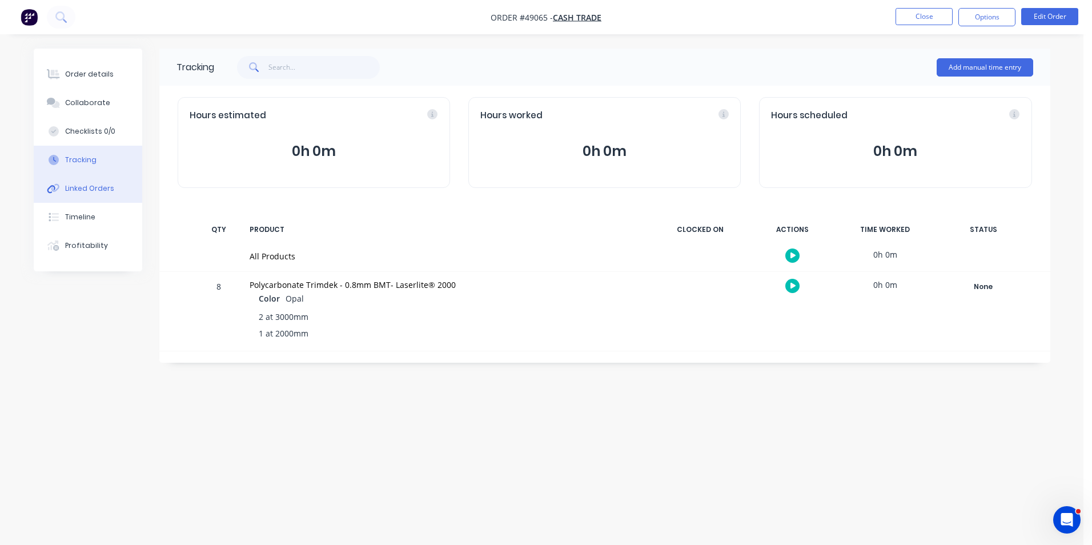
click at [94, 186] on div "Linked Orders" at bounding box center [89, 188] width 49 height 10
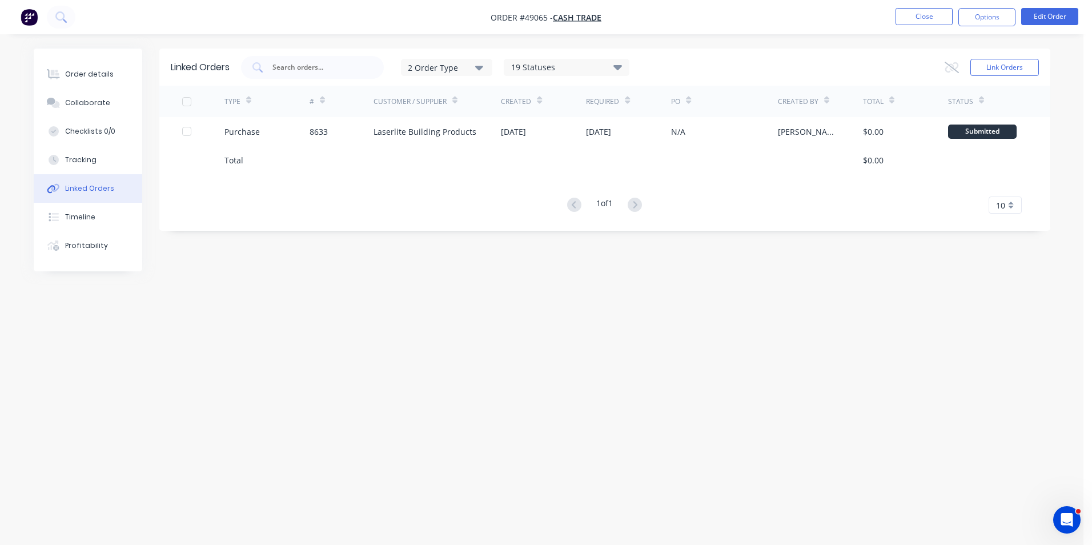
click at [649, 330] on div "Linked Orders 2 Order Type 19 Statuses Sales Order Status All Archived Draft Qu…" at bounding box center [542, 251] width 1017 height 404
click at [114, 83] on button "Order details" at bounding box center [88, 74] width 109 height 29
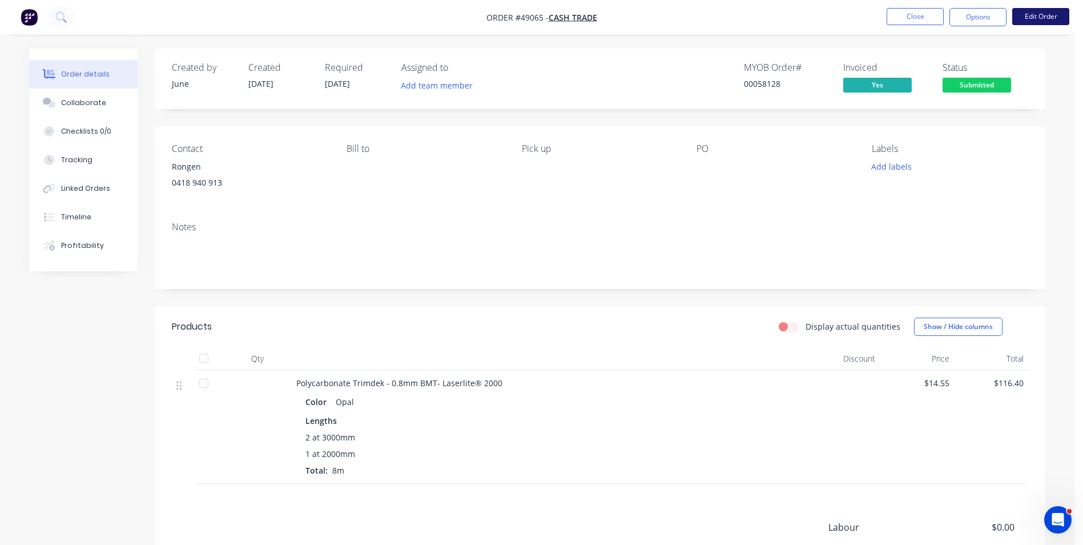
click at [1040, 15] on button "Edit Order" at bounding box center [1041, 16] width 57 height 17
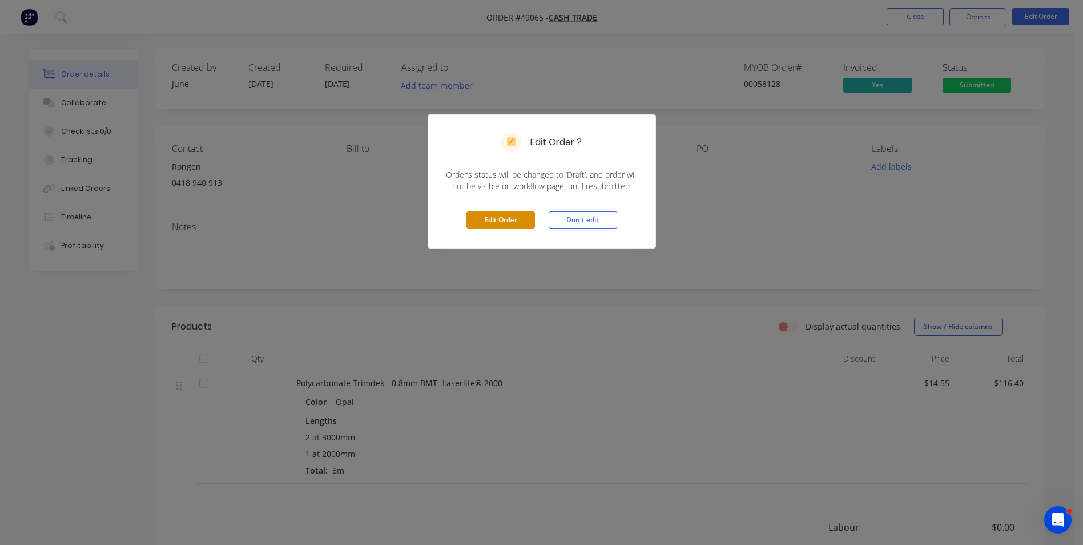
click at [517, 217] on button "Edit Order" at bounding box center [501, 219] width 69 height 17
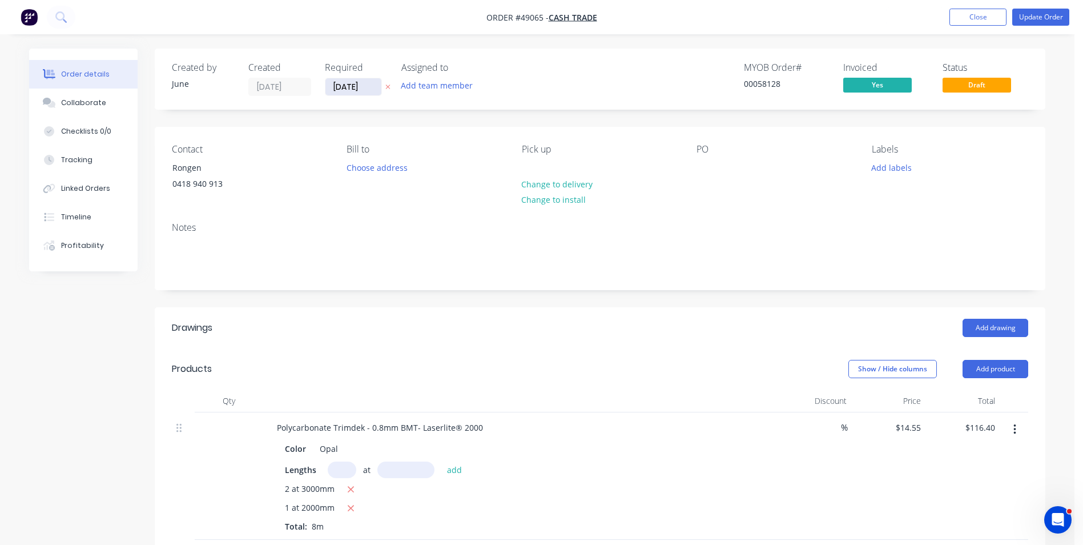
click at [357, 85] on input "[DATE]" at bounding box center [354, 86] width 56 height 17
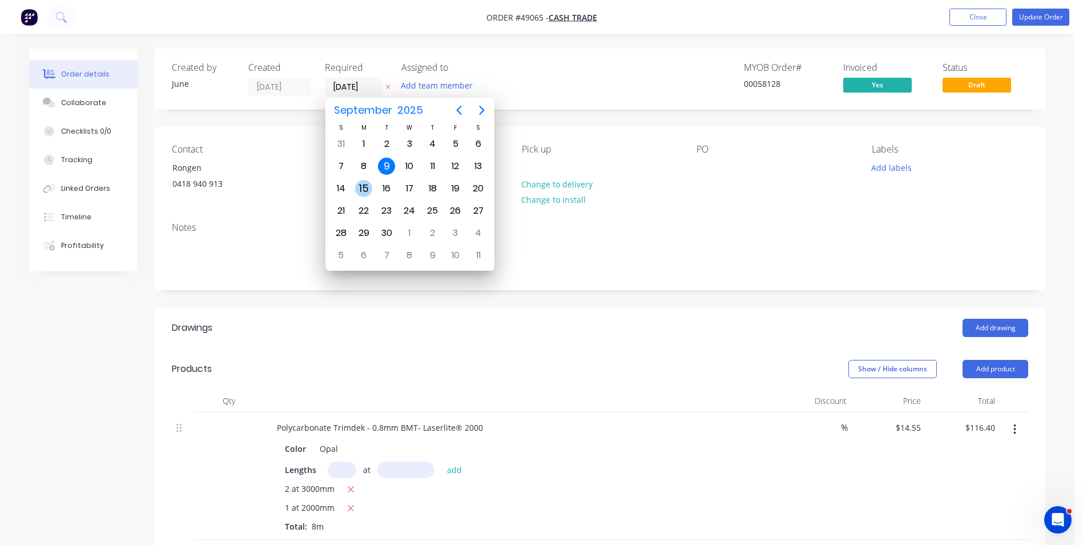
click at [366, 183] on div "15" at bounding box center [363, 188] width 17 height 17
type input "[DATE]"
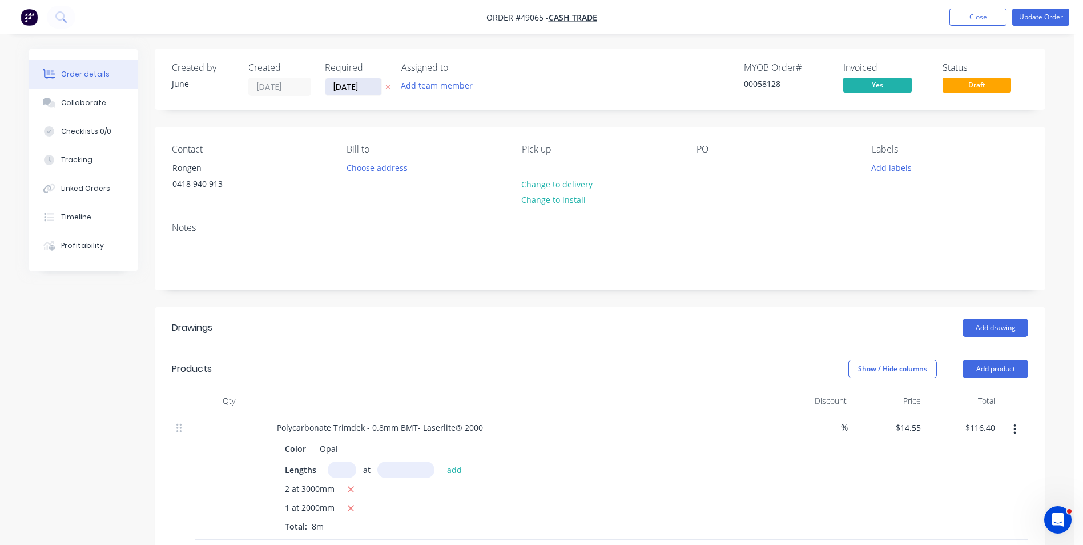
click at [363, 79] on input "[DATE]" at bounding box center [354, 86] width 56 height 17
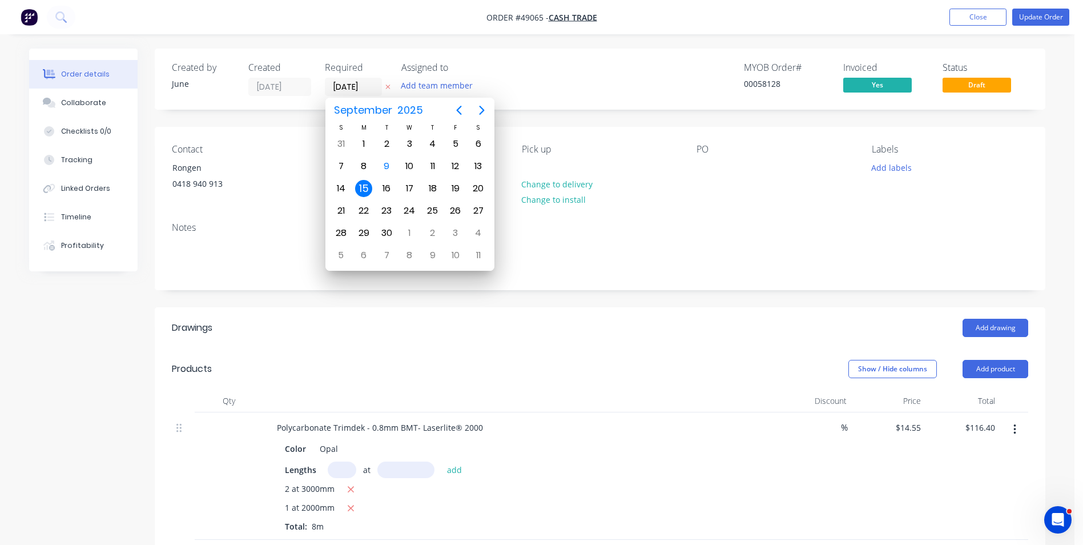
click at [517, 39] on div "Order details Collaborate Checklists 0/0 Tracking Linked Orders Timeline Profit…" at bounding box center [537, 421] width 1075 height 843
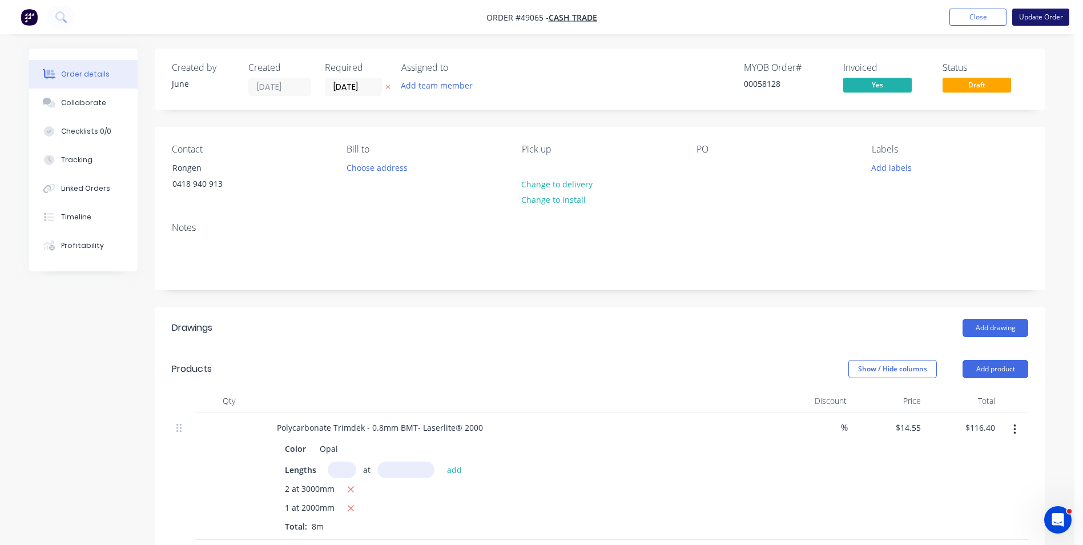
click at [1039, 14] on button "Update Order" at bounding box center [1041, 17] width 57 height 17
